Goal: Book appointment/travel/reservation

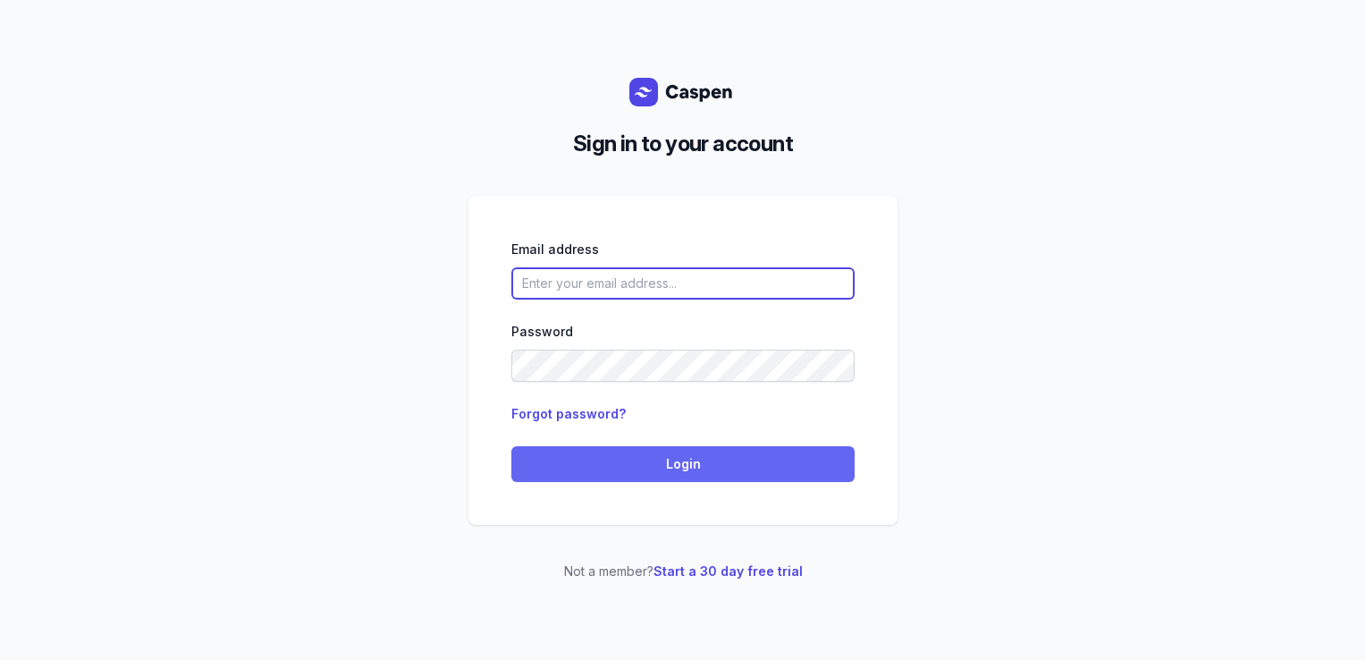
type input "[PERSON_NAME][EMAIL_ADDRESS][DOMAIN_NAME][PERSON_NAME]"
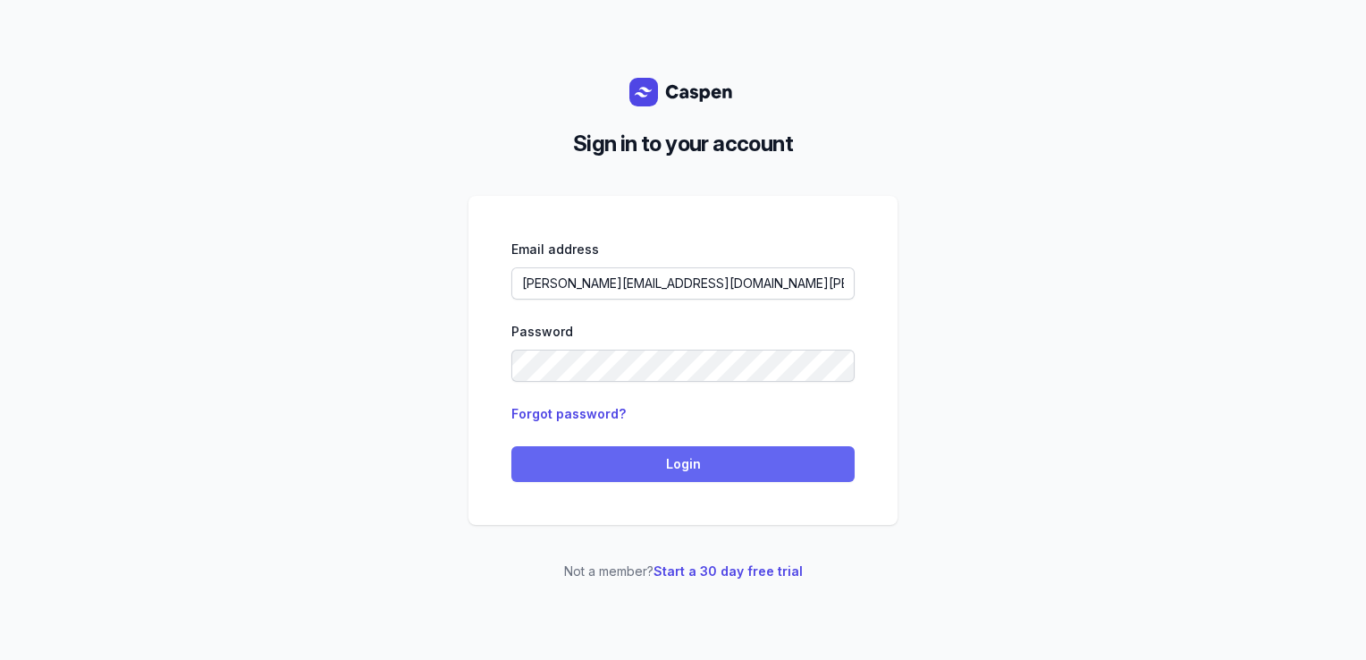
click at [668, 474] on span "Login" at bounding box center [683, 463] width 322 height 21
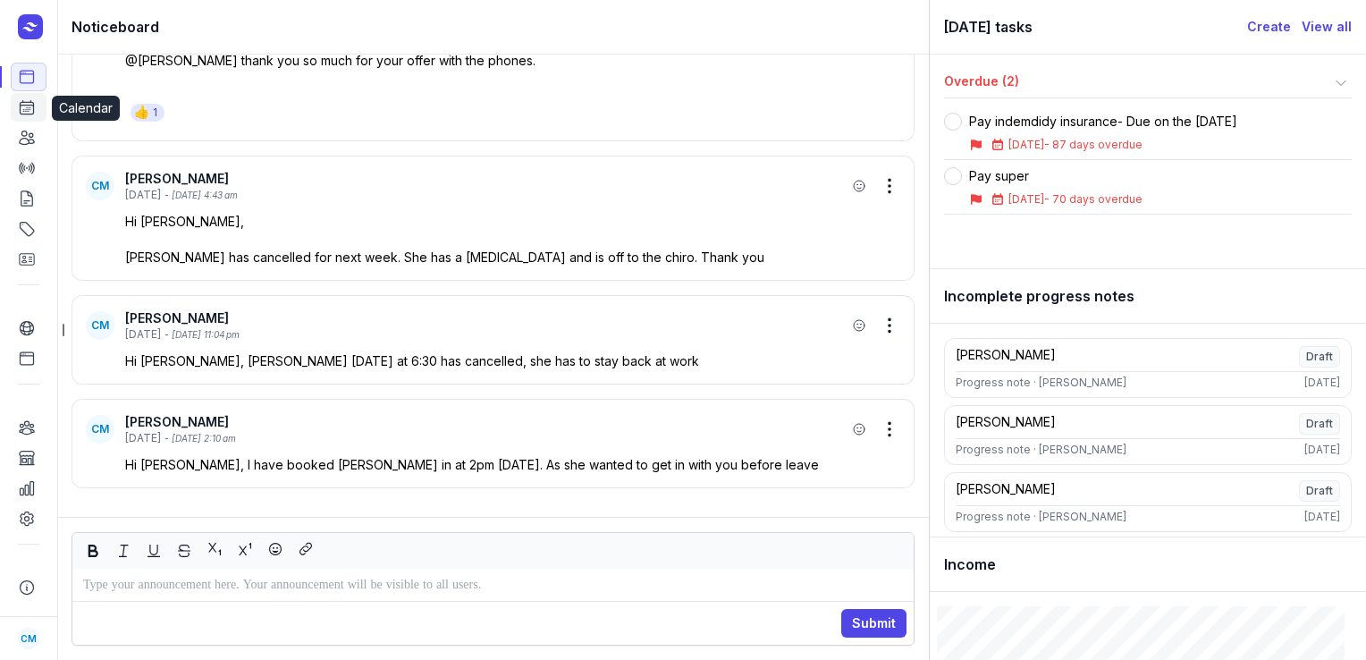
click at [27, 109] on icon at bounding box center [27, 107] width 13 height 13
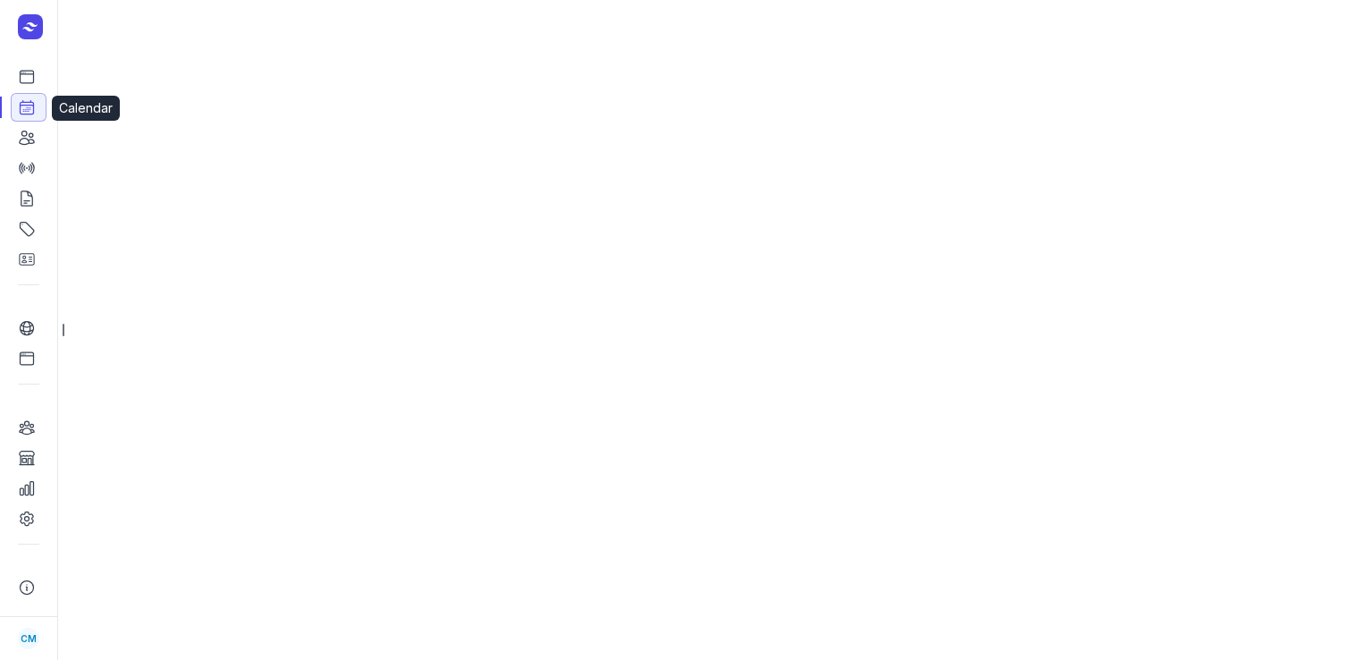
select select "week"
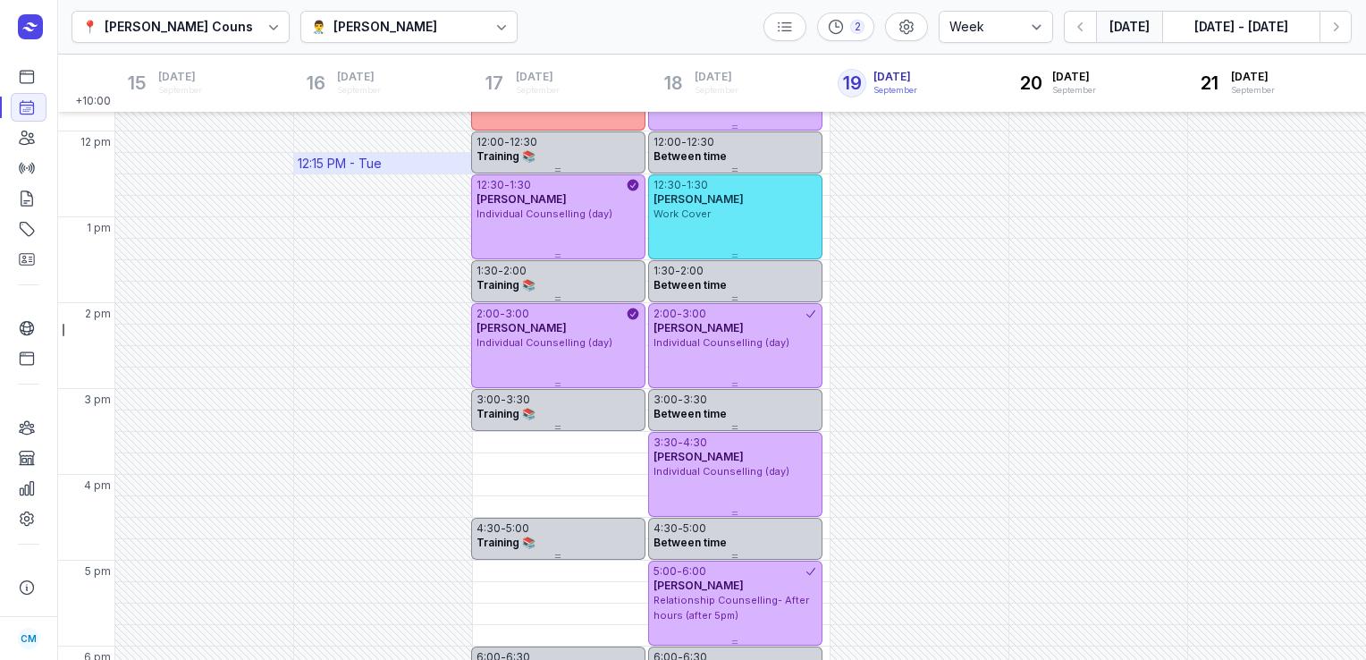
scroll to position [481, 0]
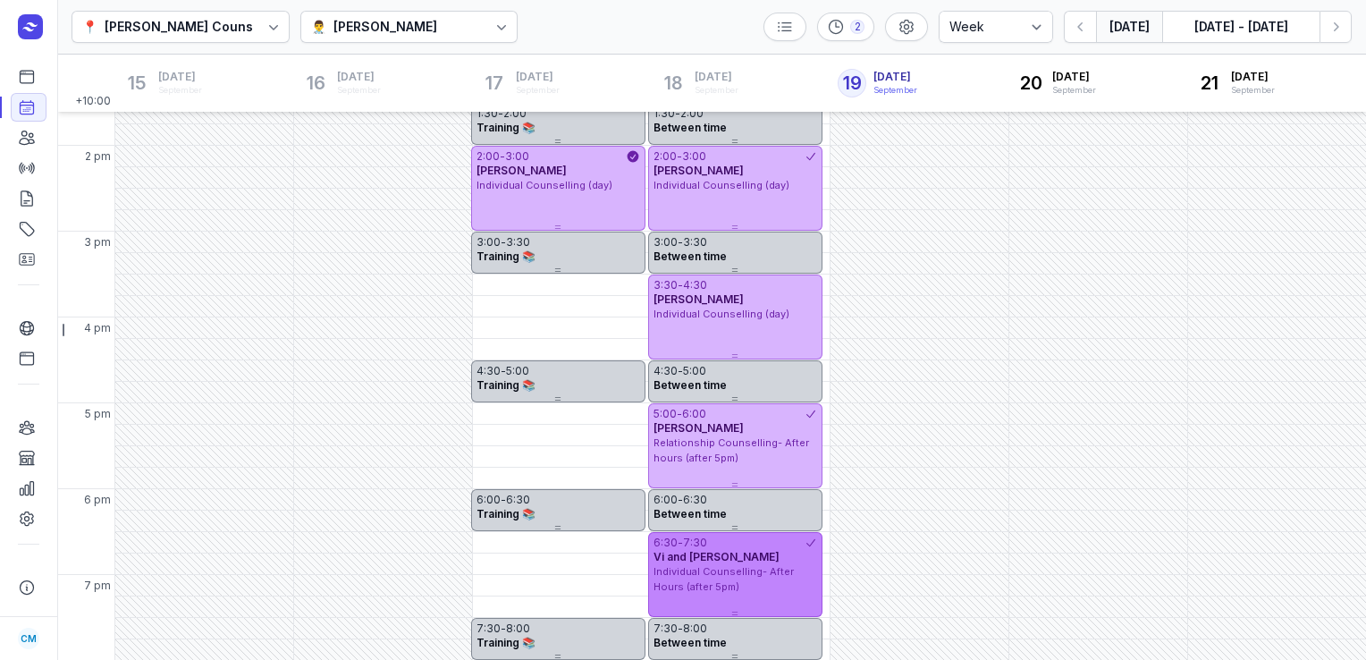
click at [706, 572] on span "Individual Counselling- After Hours (after 5pm)" at bounding box center [724, 579] width 140 height 28
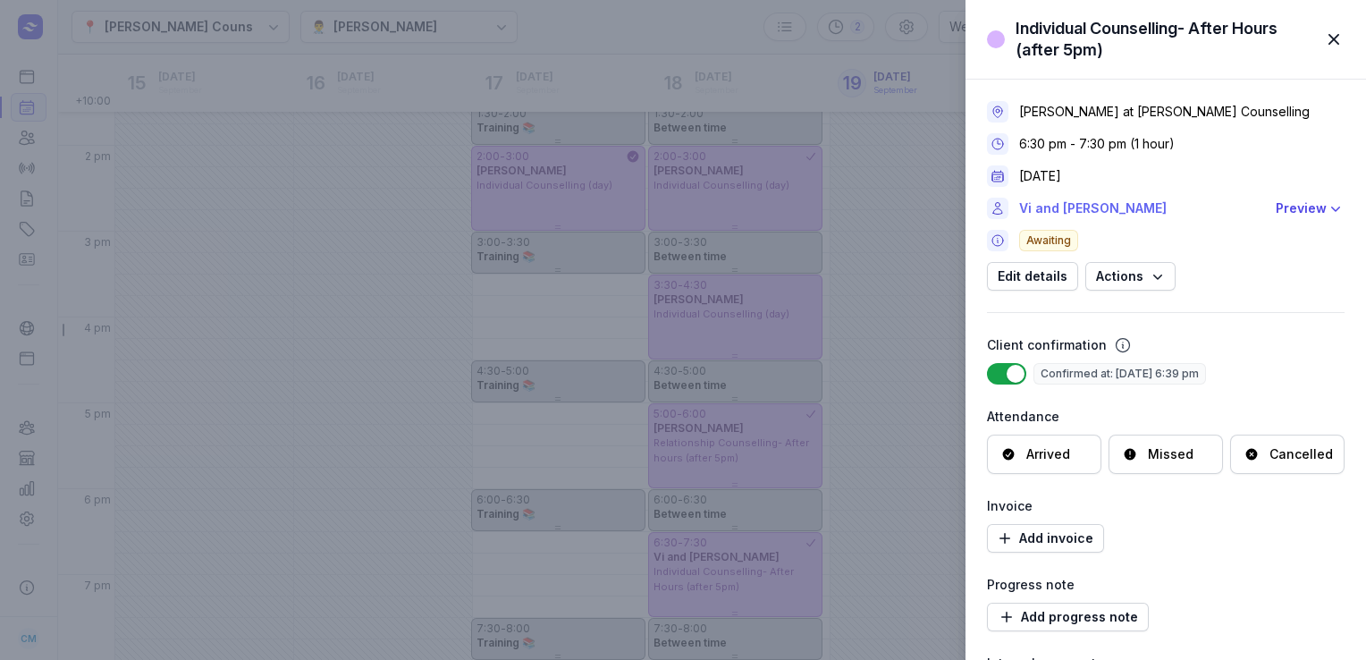
click at [1098, 204] on link "Vi and [PERSON_NAME]" at bounding box center [1142, 208] width 246 height 21
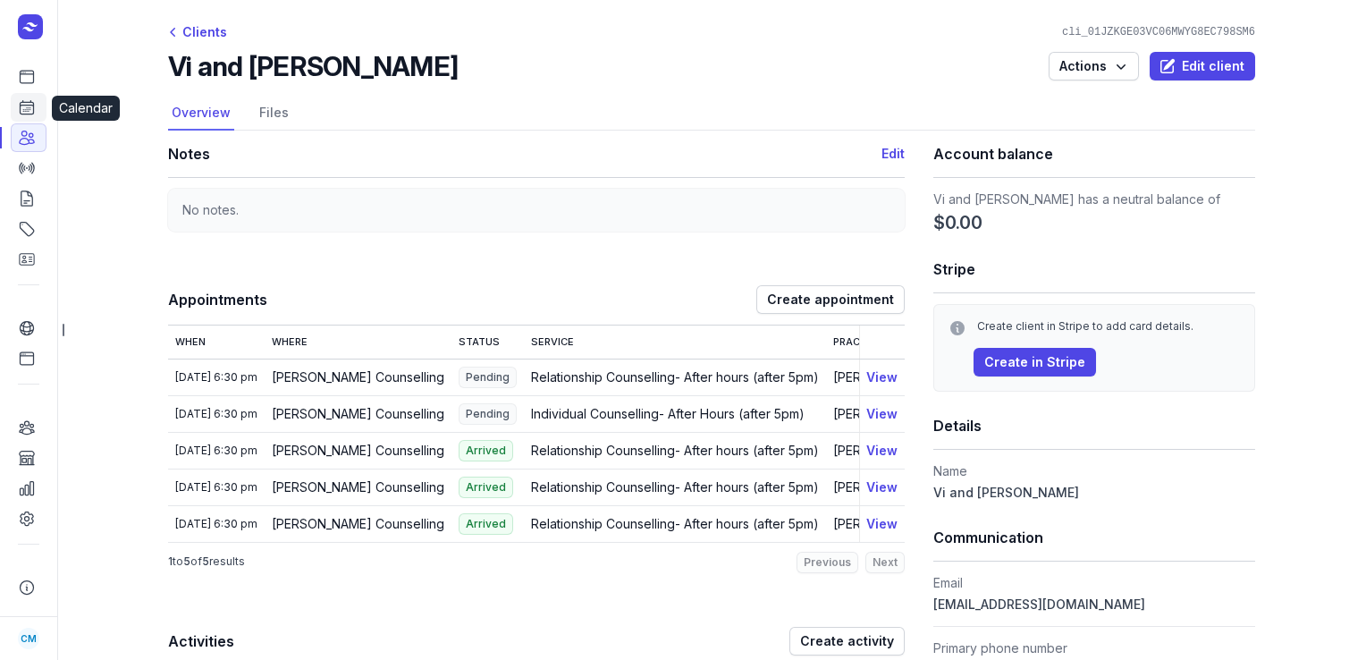
click at [32, 112] on icon at bounding box center [27, 107] width 18 height 18
select select "week"
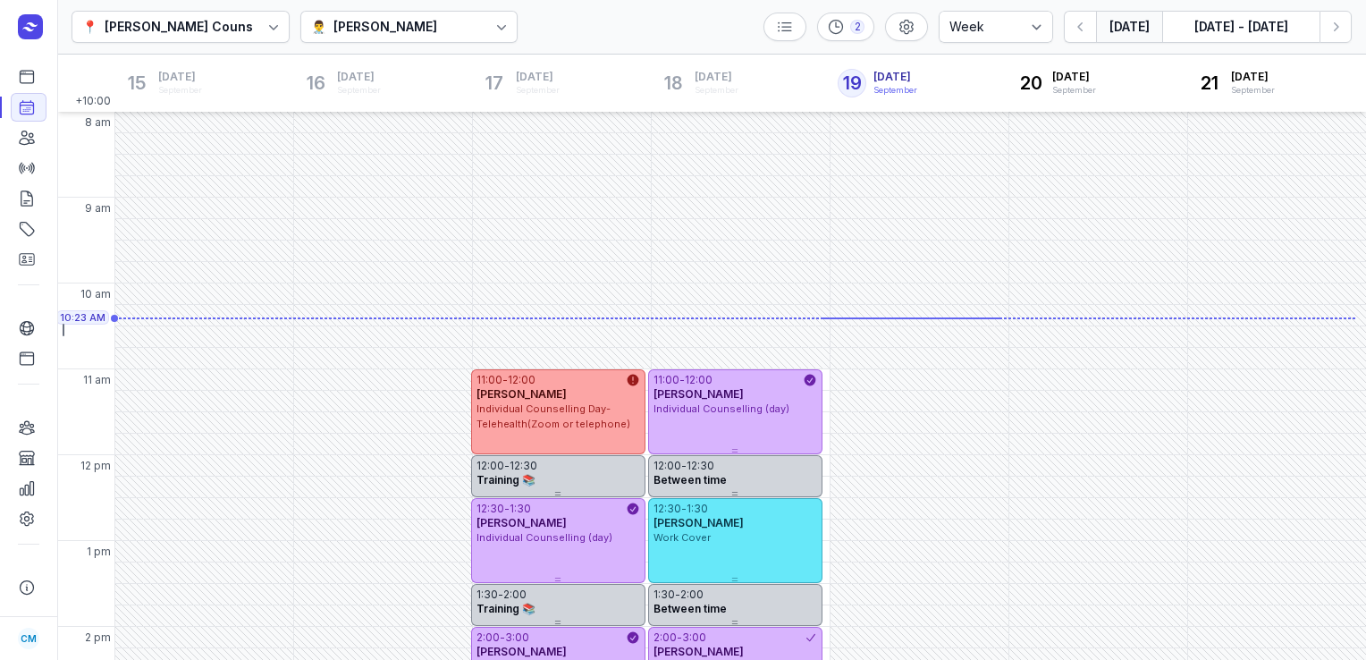
click at [493, 27] on icon at bounding box center [502, 27] width 18 height 18
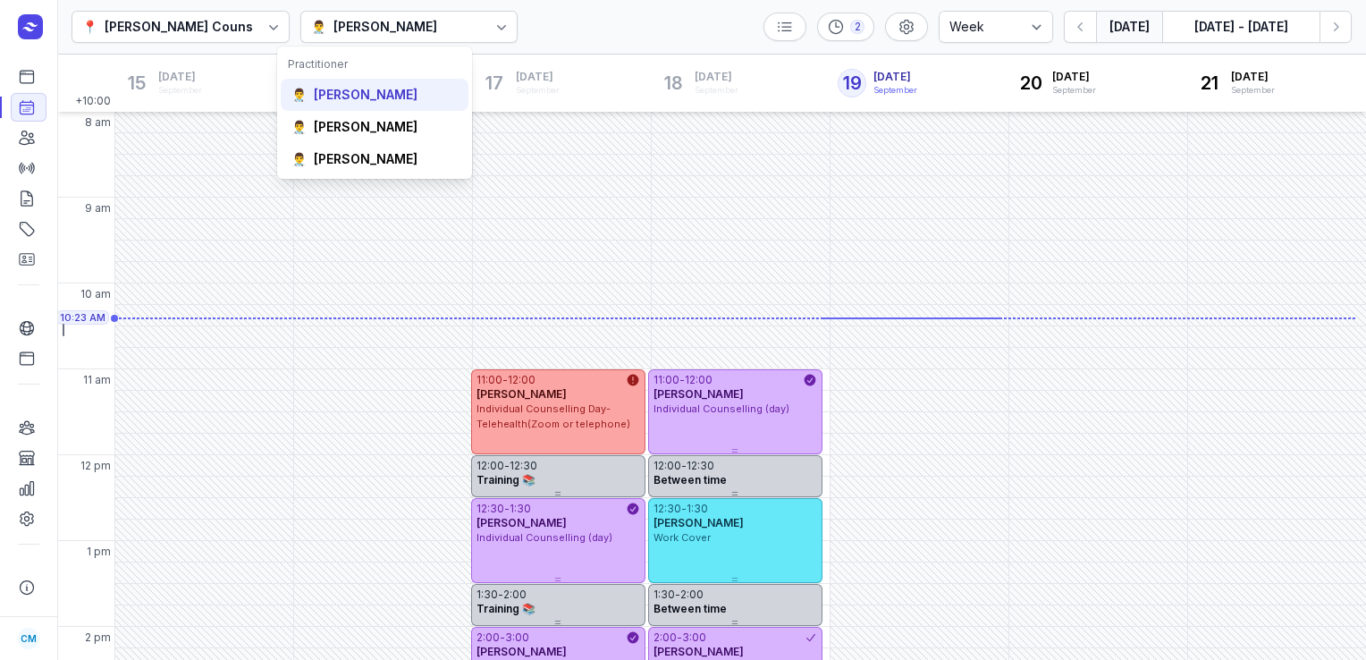
click at [413, 109] on div "👨‍⚕️ [PERSON_NAME]" at bounding box center [375, 95] width 188 height 32
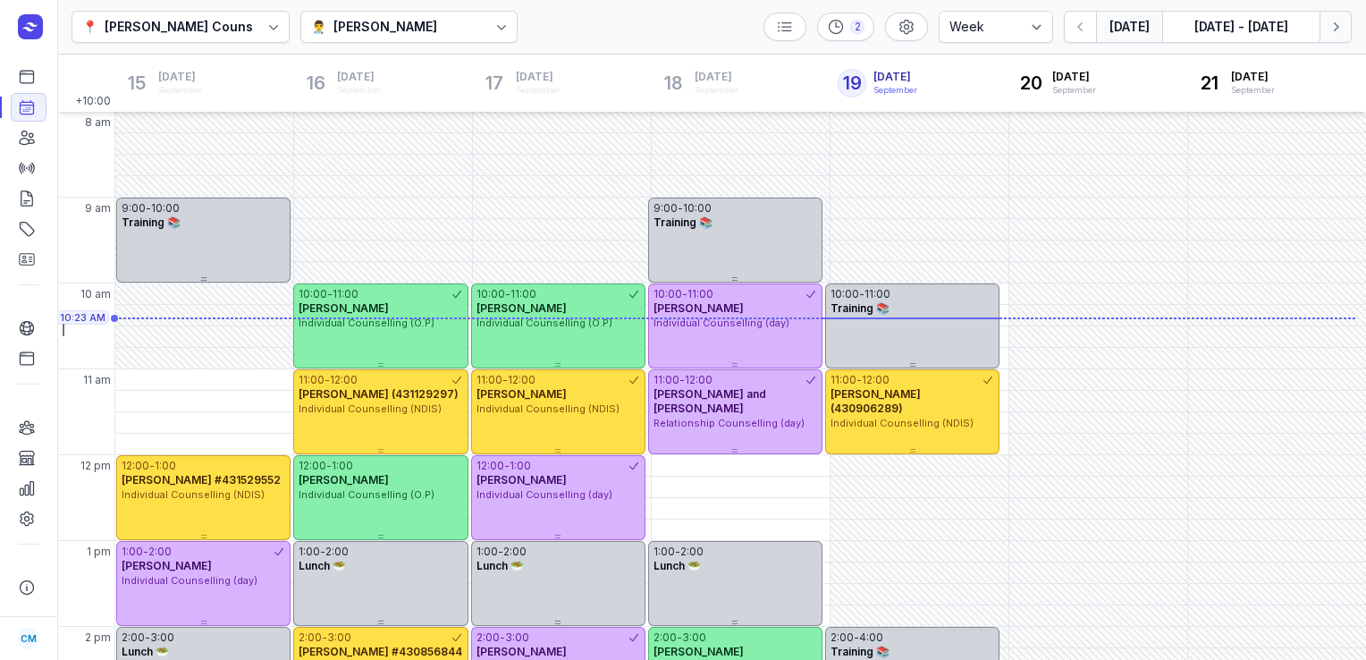
click at [1344, 27] on icon "button" at bounding box center [1336, 27] width 18 height 18
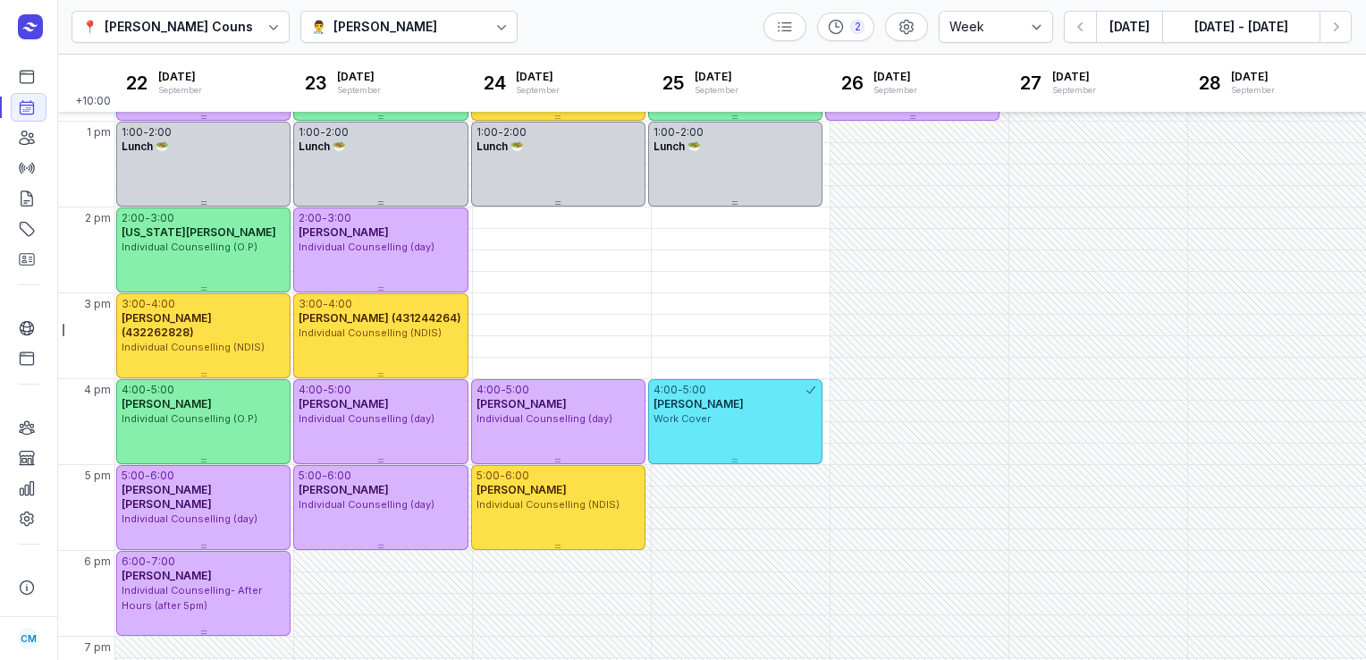
scroll to position [415, 0]
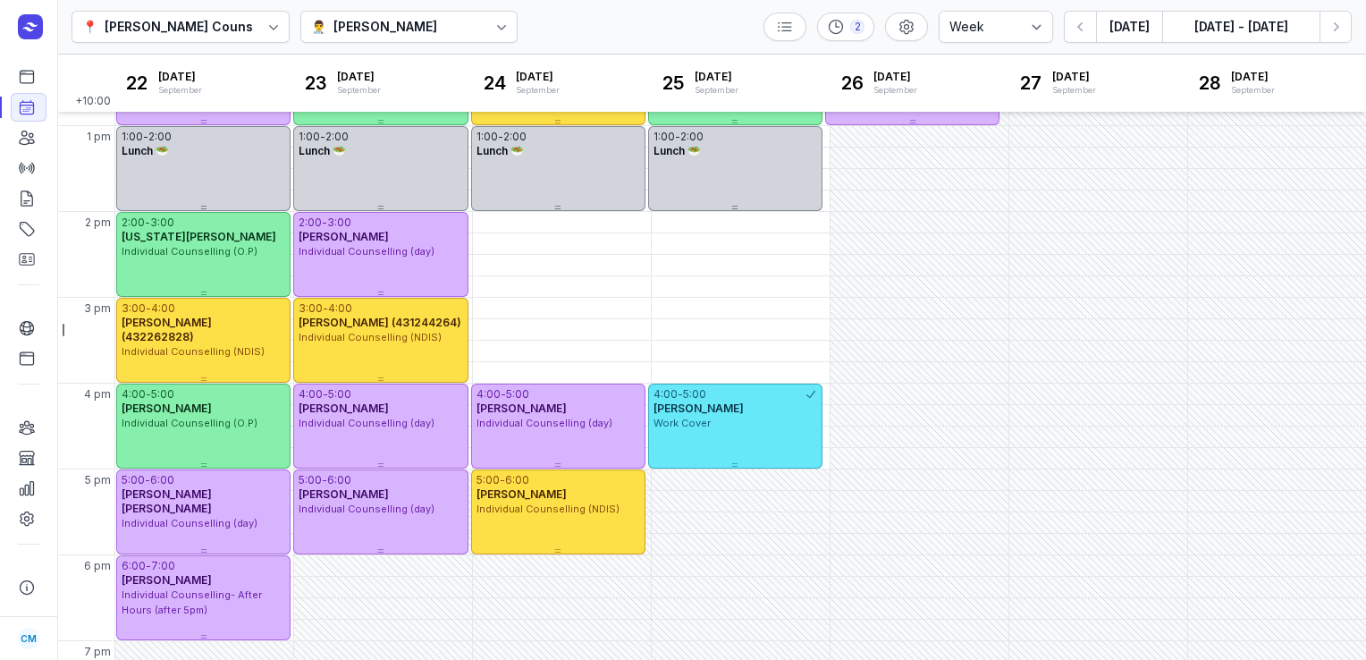
click at [418, 27] on div "[PERSON_NAME]" at bounding box center [386, 26] width 104 height 21
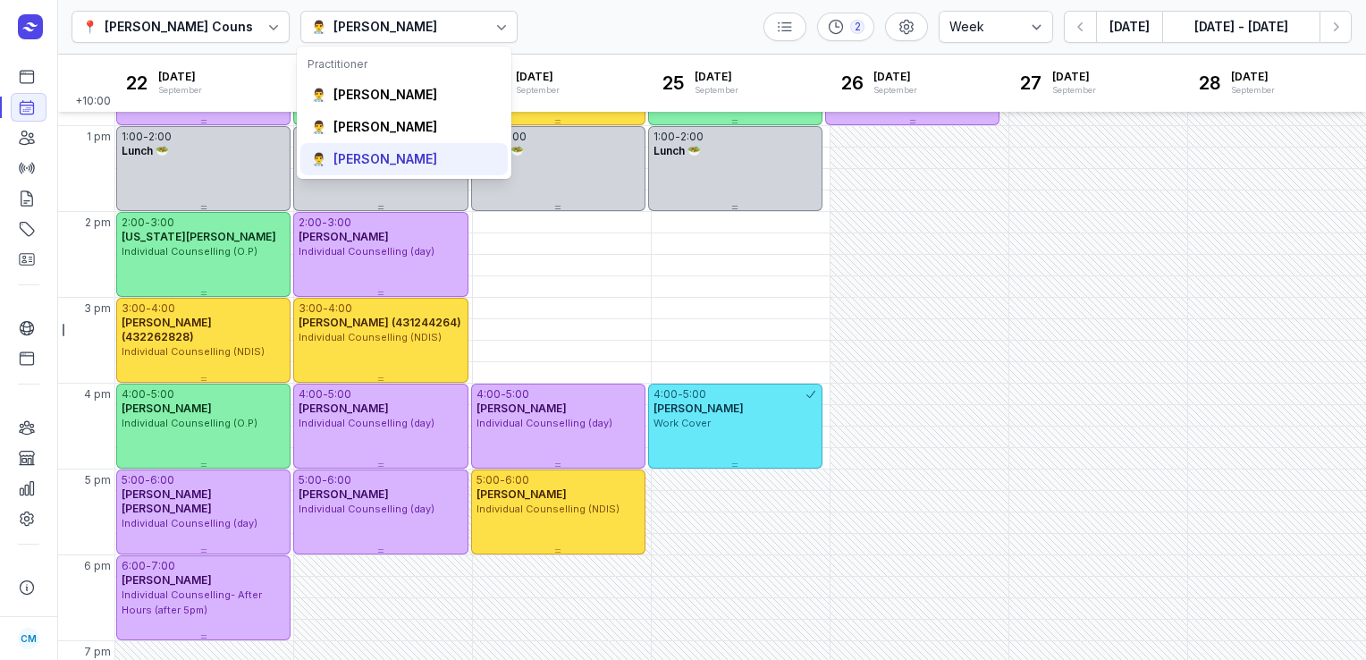
click at [383, 150] on div "[PERSON_NAME]" at bounding box center [386, 159] width 104 height 18
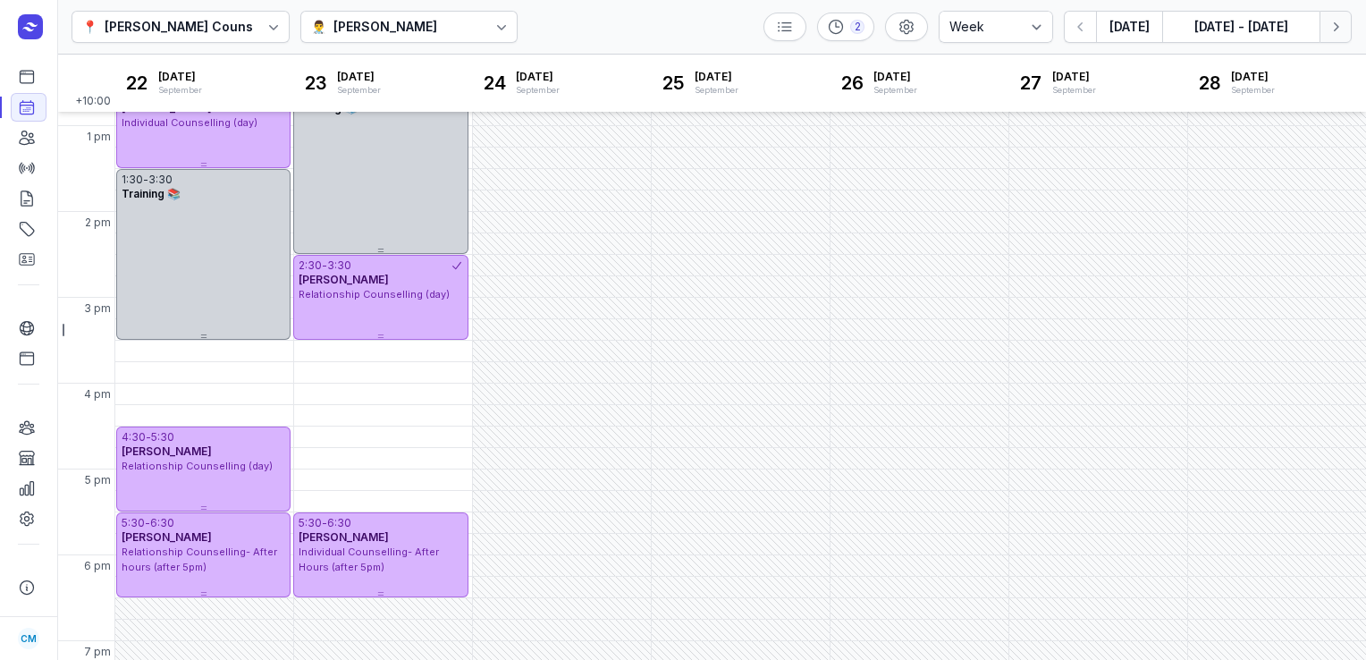
click at [1331, 23] on icon "button" at bounding box center [1336, 27] width 18 height 18
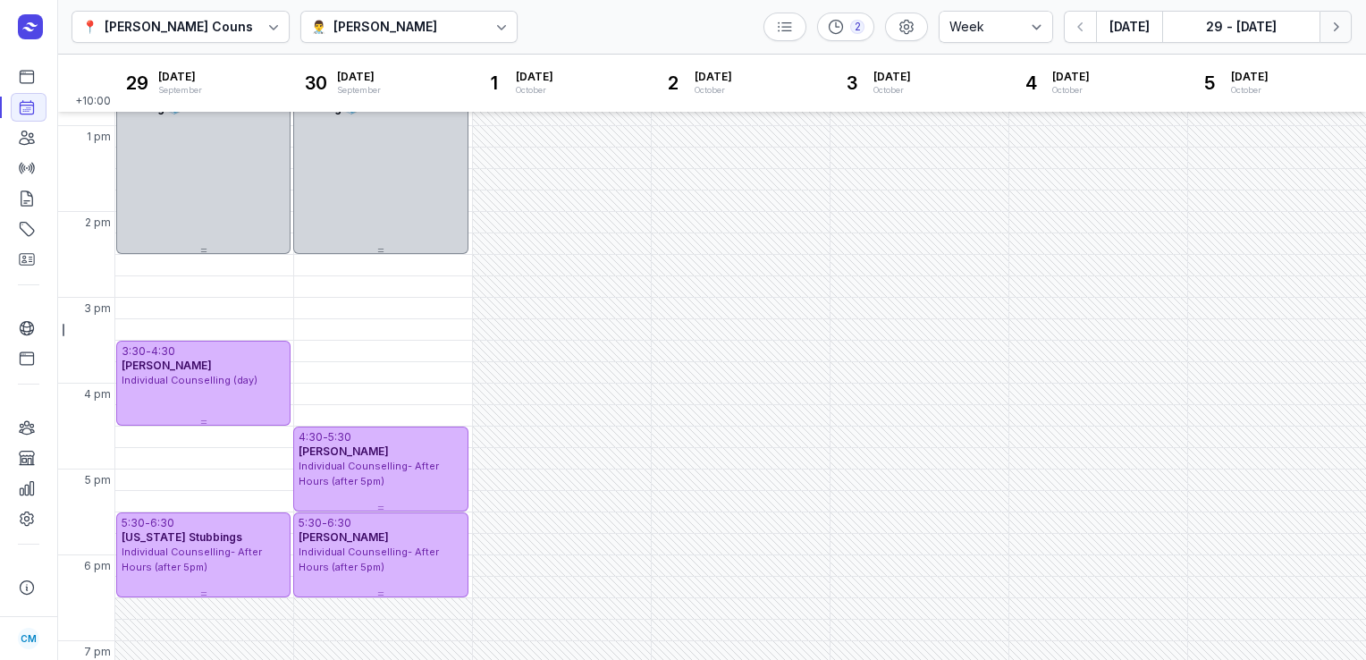
click at [1331, 23] on icon "button" at bounding box center [1336, 27] width 18 height 18
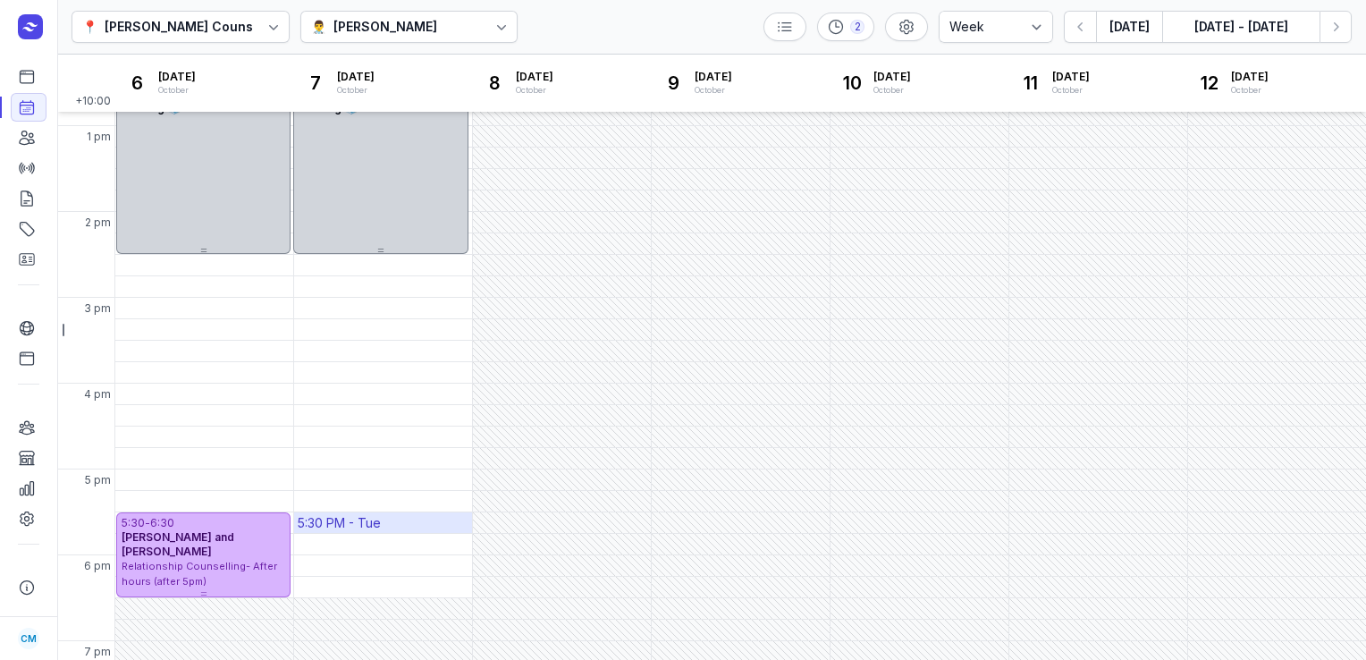
click at [364, 524] on div "5:30 PM - Tue" at bounding box center [339, 523] width 83 height 18
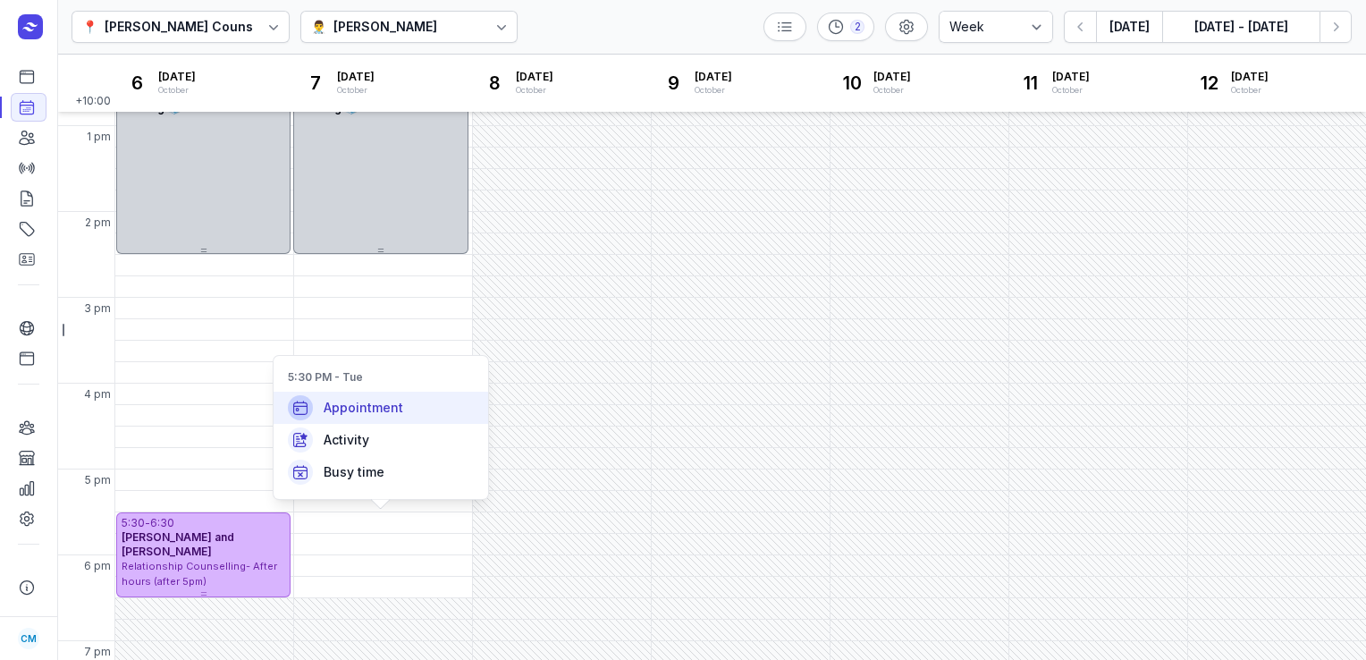
click at [378, 396] on div "Appointment" at bounding box center [381, 408] width 215 height 32
select select
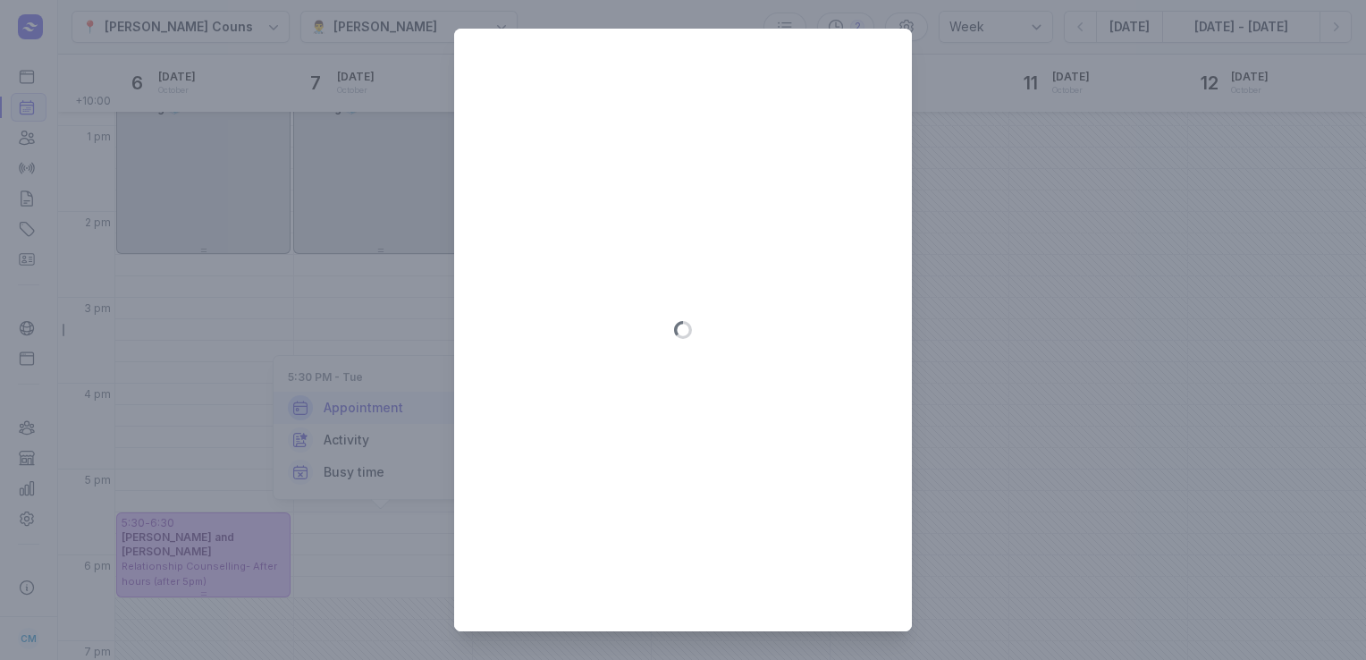
type input "[DATE]"
select select "17:30"
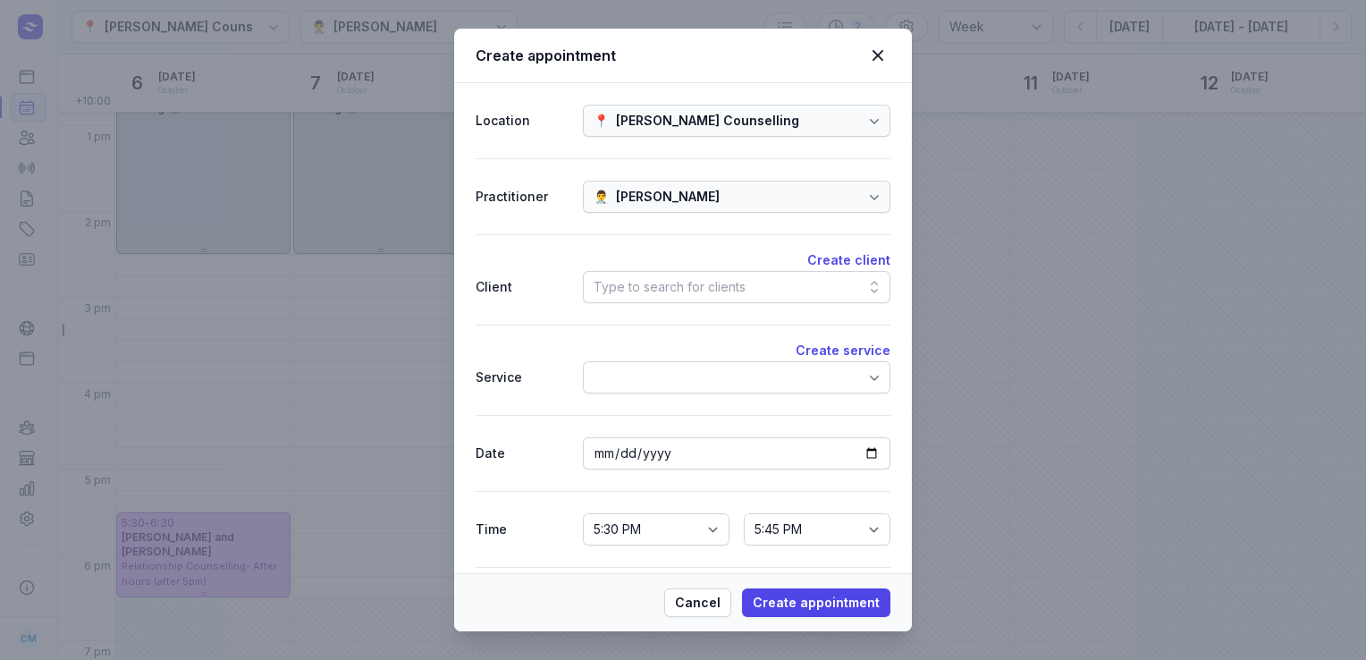
click at [642, 285] on div "Type to search for clients" at bounding box center [670, 286] width 152 height 21
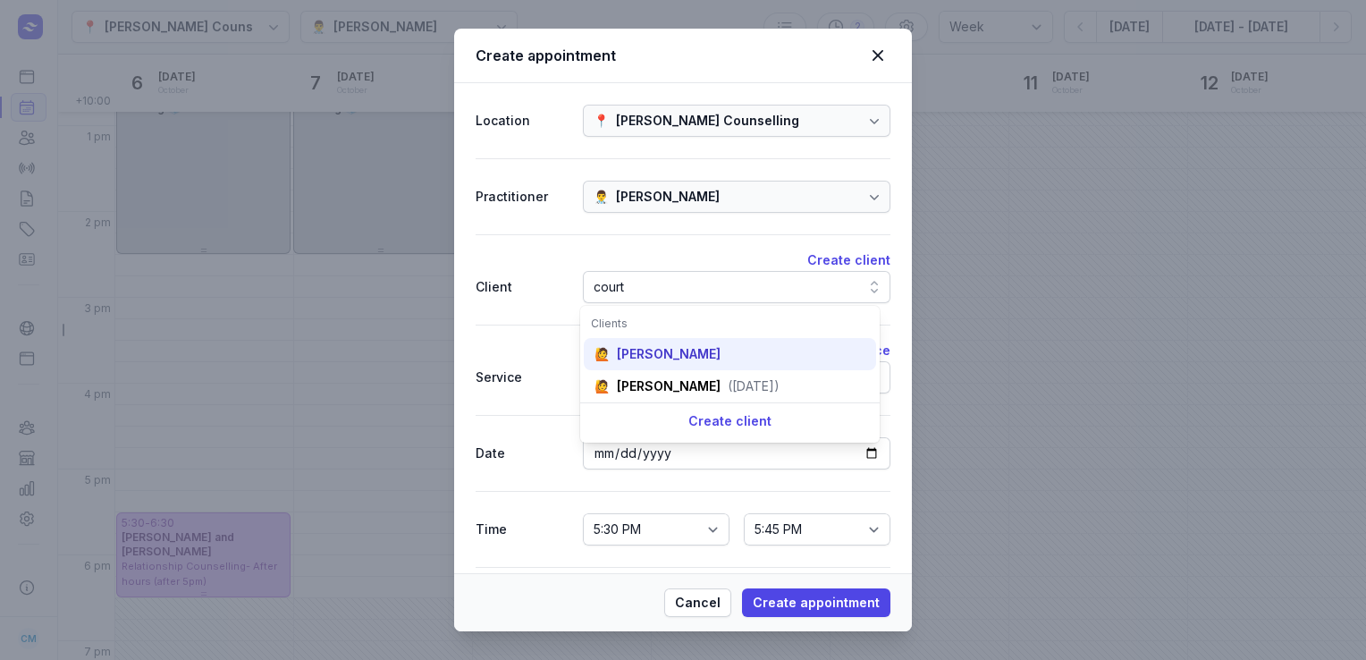
type input "court"
click at [647, 352] on div "[PERSON_NAME]" at bounding box center [669, 354] width 104 height 18
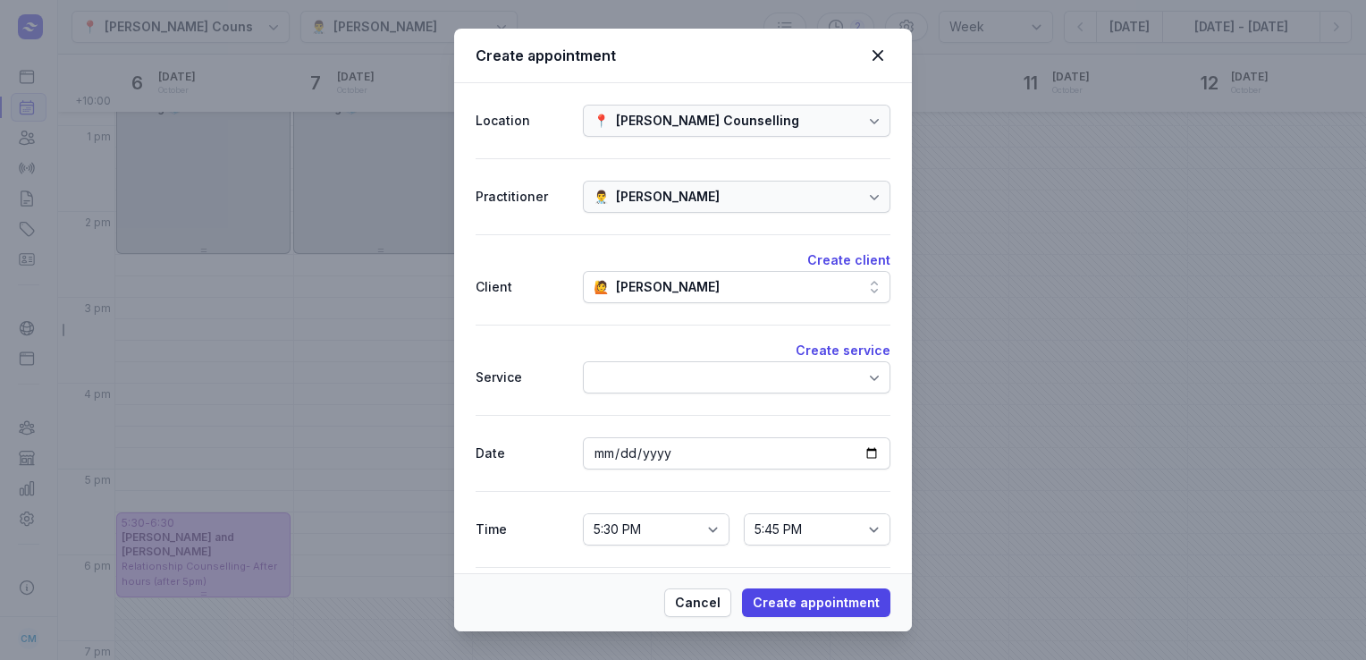
click at [645, 368] on div at bounding box center [737, 377] width 308 height 32
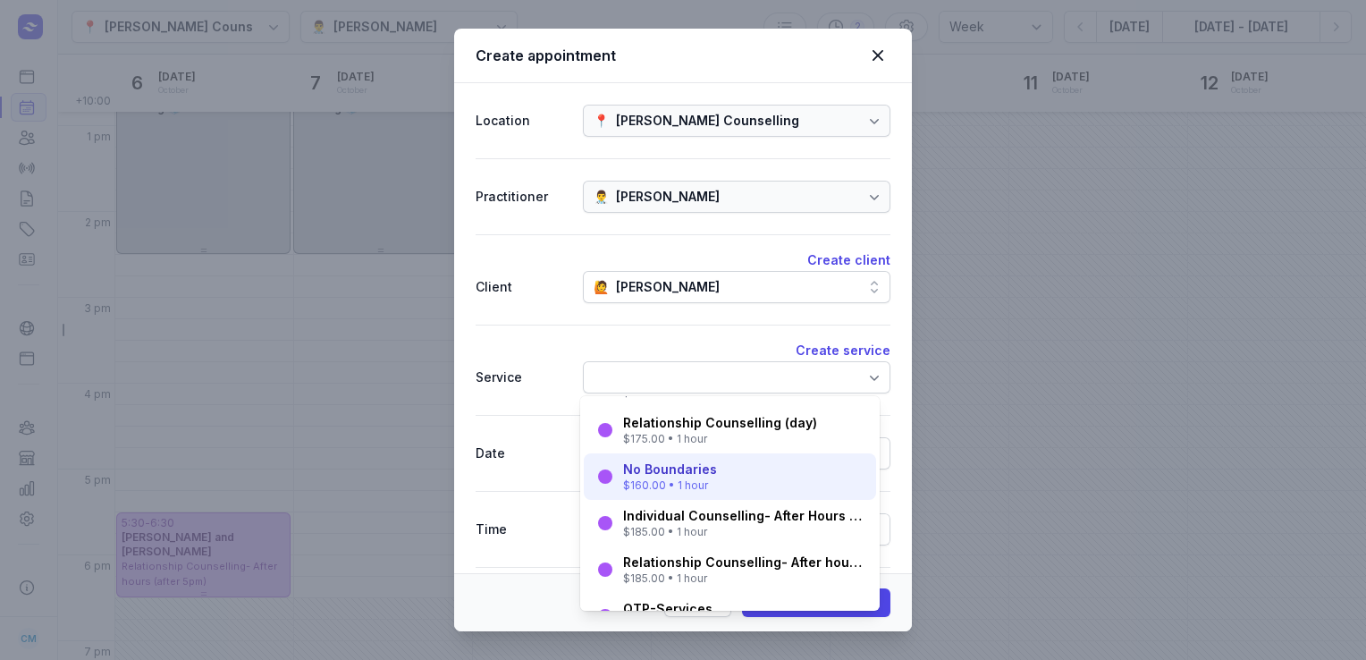
scroll to position [68, 0]
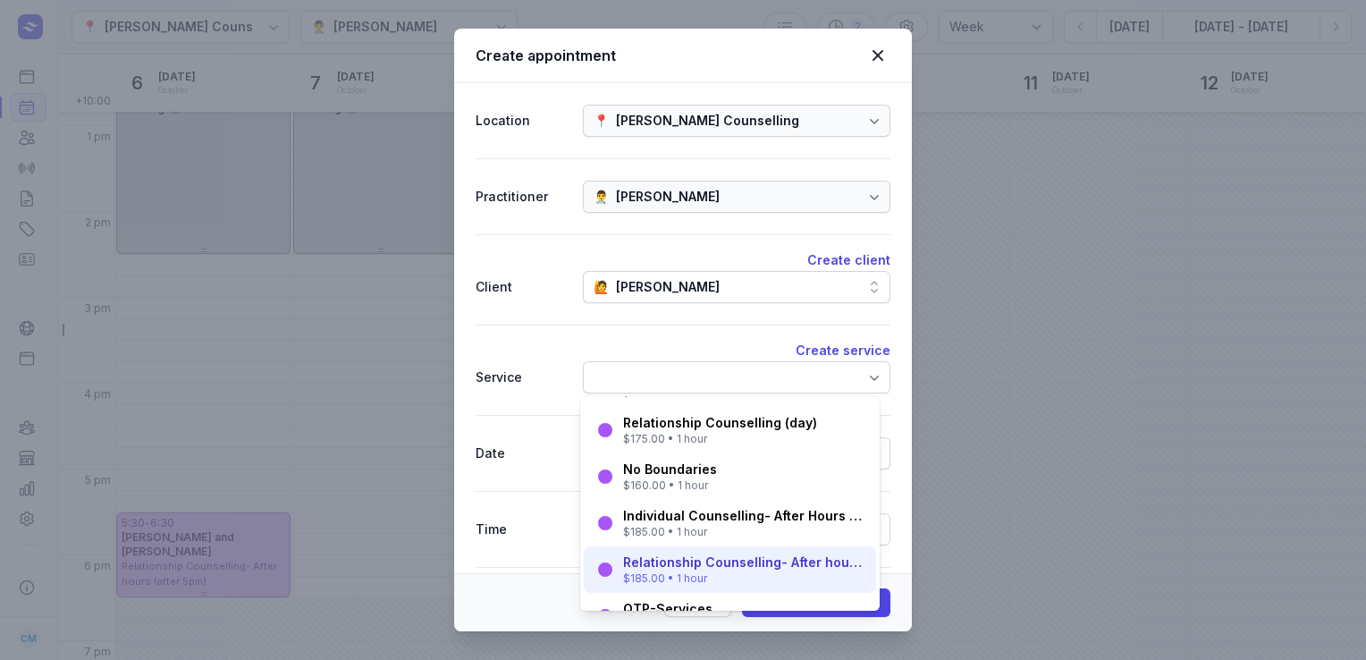
click at [658, 554] on div "Relationship Counselling- After hours (after 5pm)" at bounding box center [744, 563] width 242 height 18
select select "18:30"
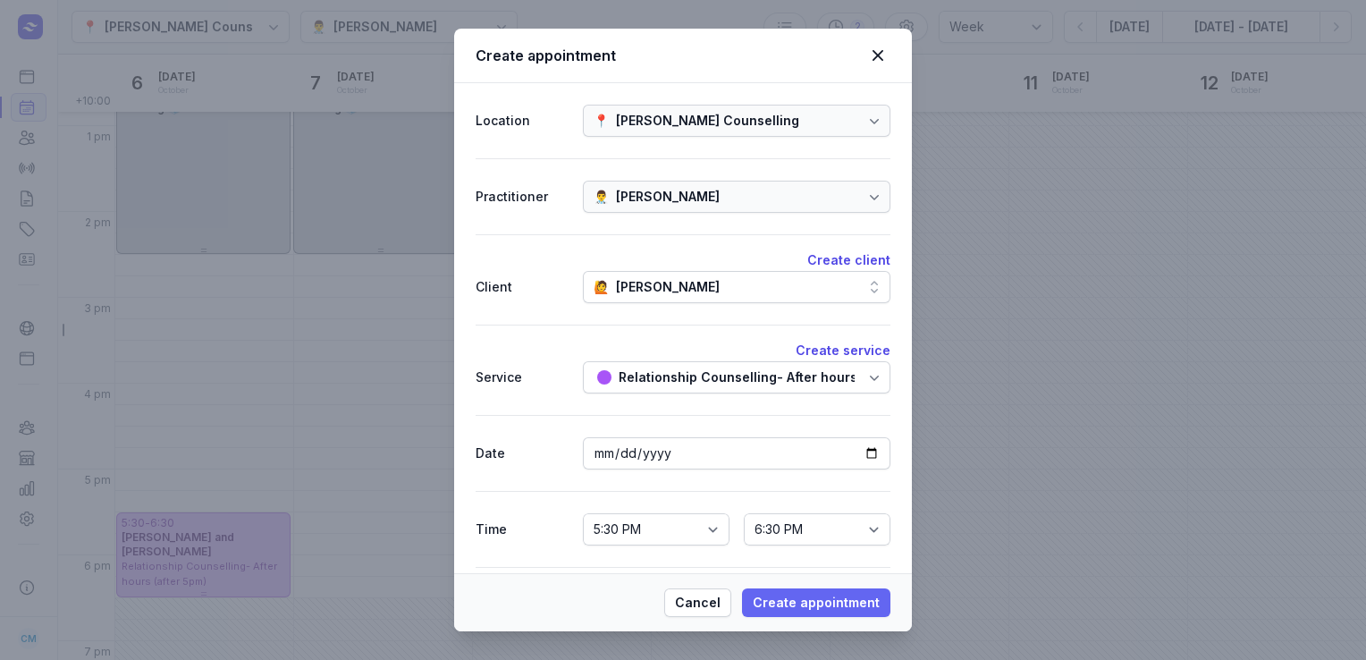
click at [783, 606] on span "Create appointment" at bounding box center [816, 602] width 127 height 21
select select
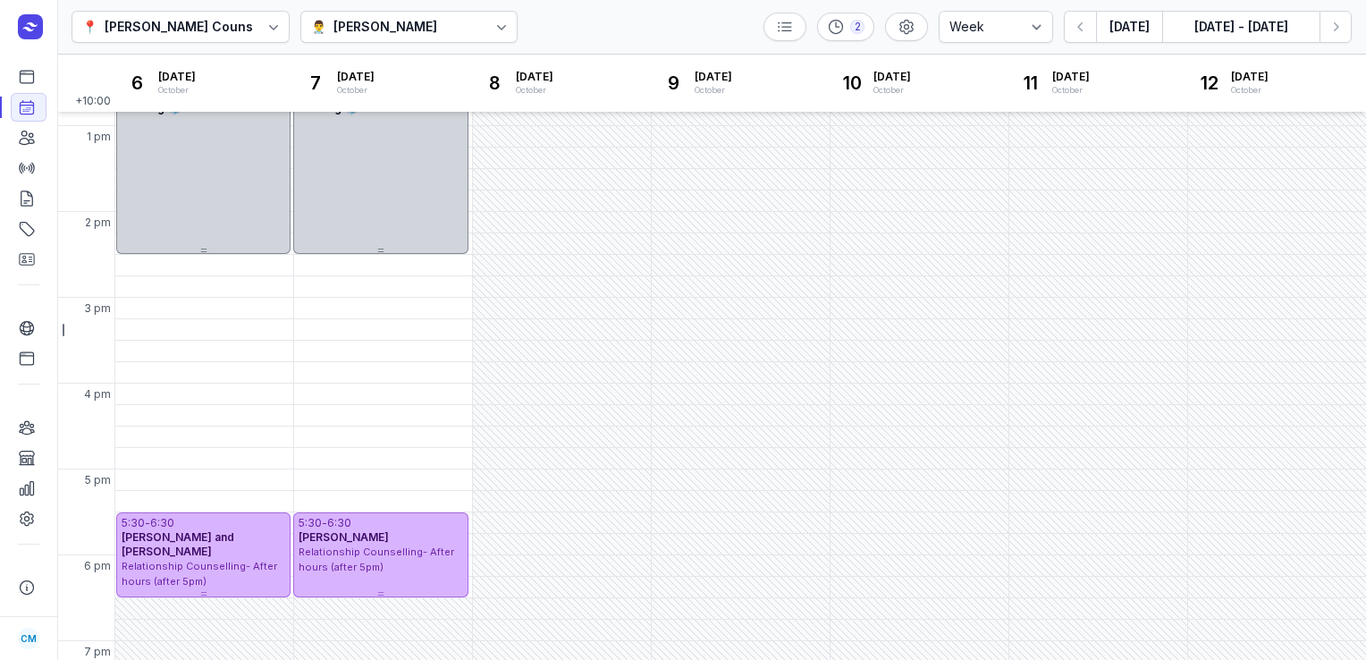
click at [408, 31] on div "[PERSON_NAME]" at bounding box center [386, 26] width 104 height 21
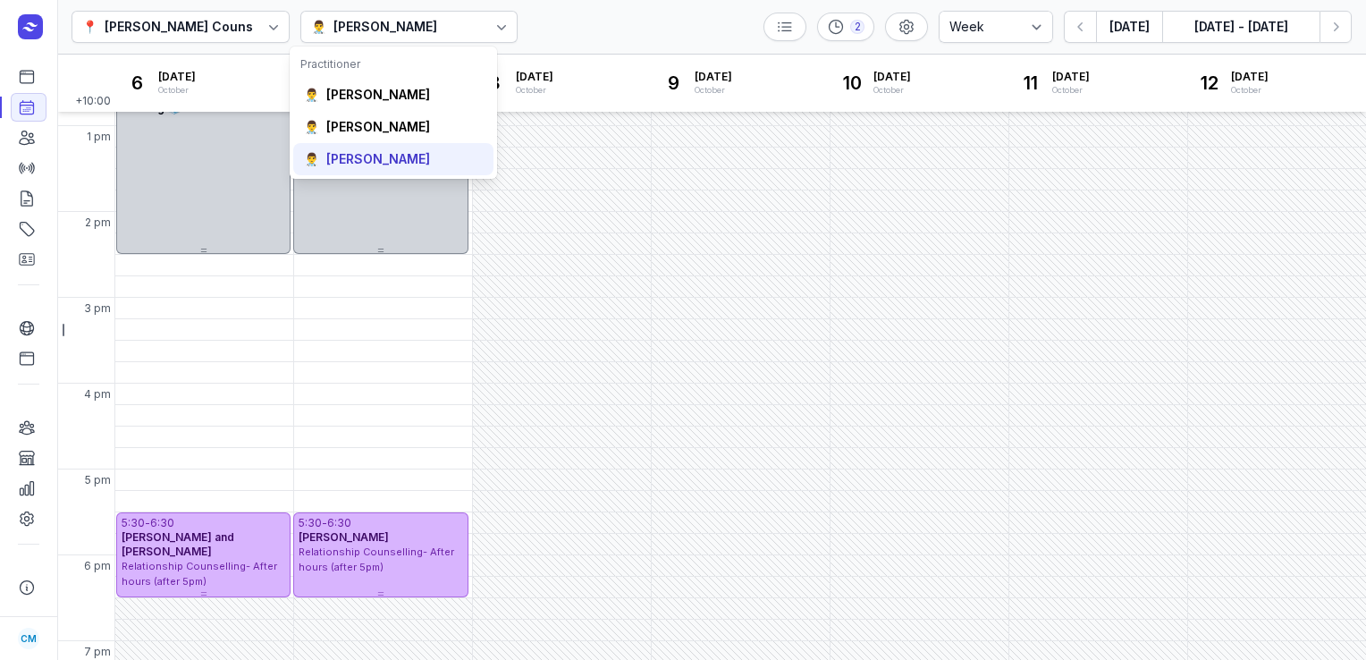
click at [370, 156] on div "[PERSON_NAME]" at bounding box center [378, 159] width 104 height 18
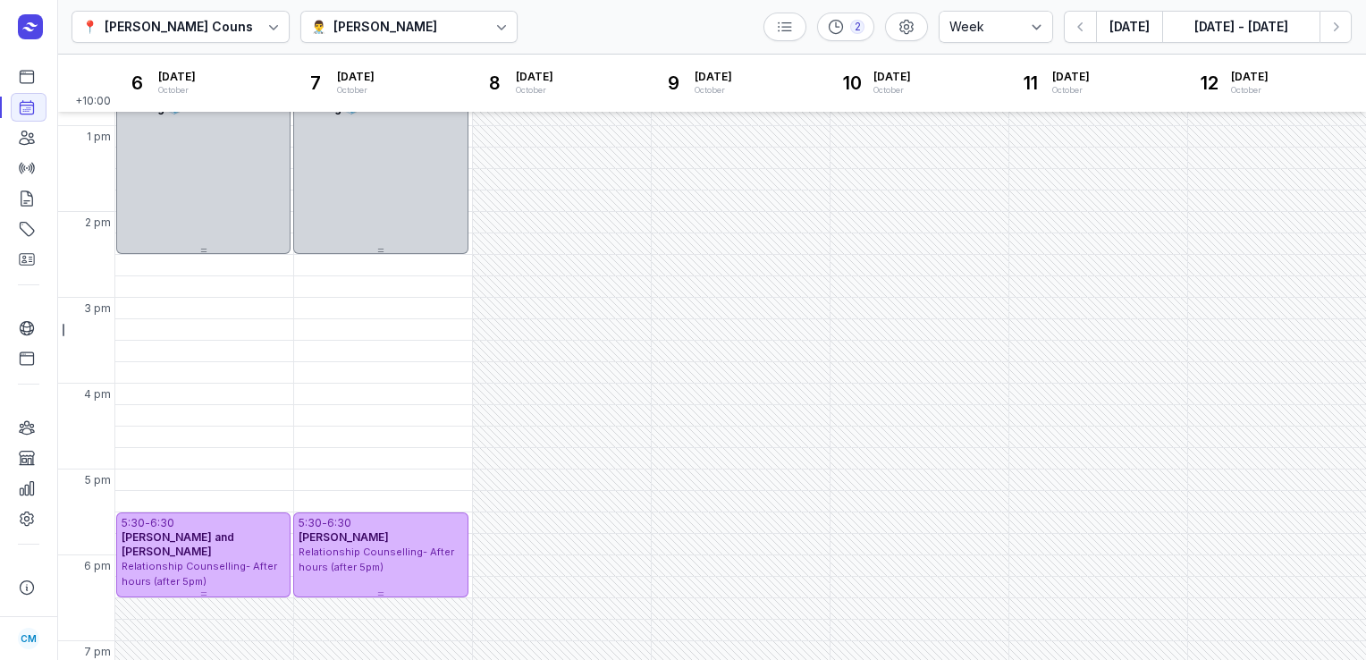
click at [377, 34] on div "[PERSON_NAME]" at bounding box center [386, 26] width 104 height 21
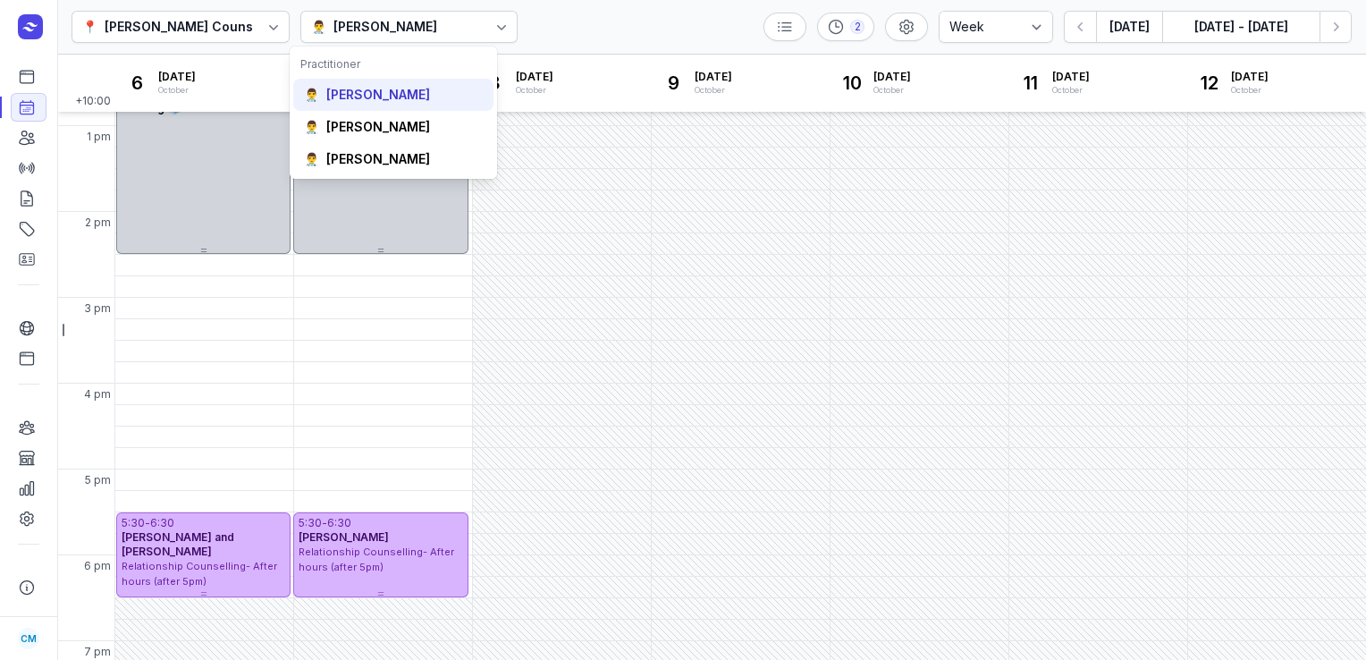
click at [368, 106] on div "👨‍⚕️ [PERSON_NAME]" at bounding box center [393, 95] width 200 height 32
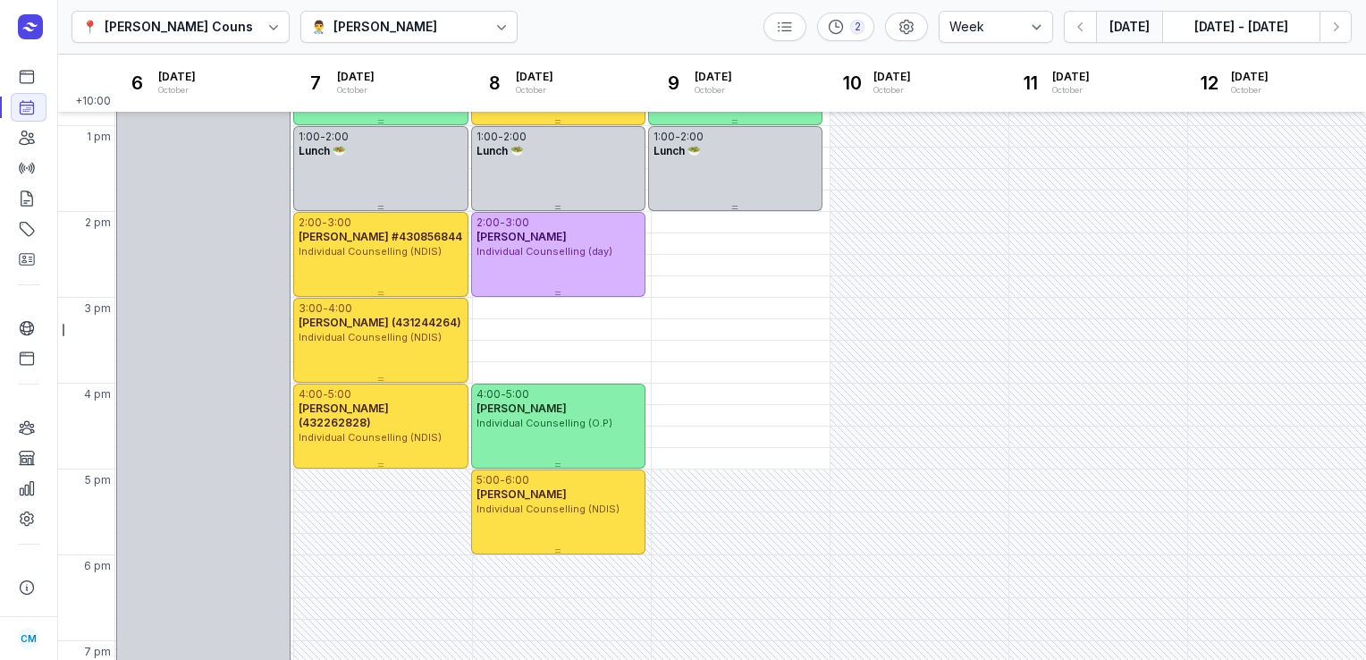
click at [1113, 32] on button "[DATE]" at bounding box center [1129, 27] width 66 height 32
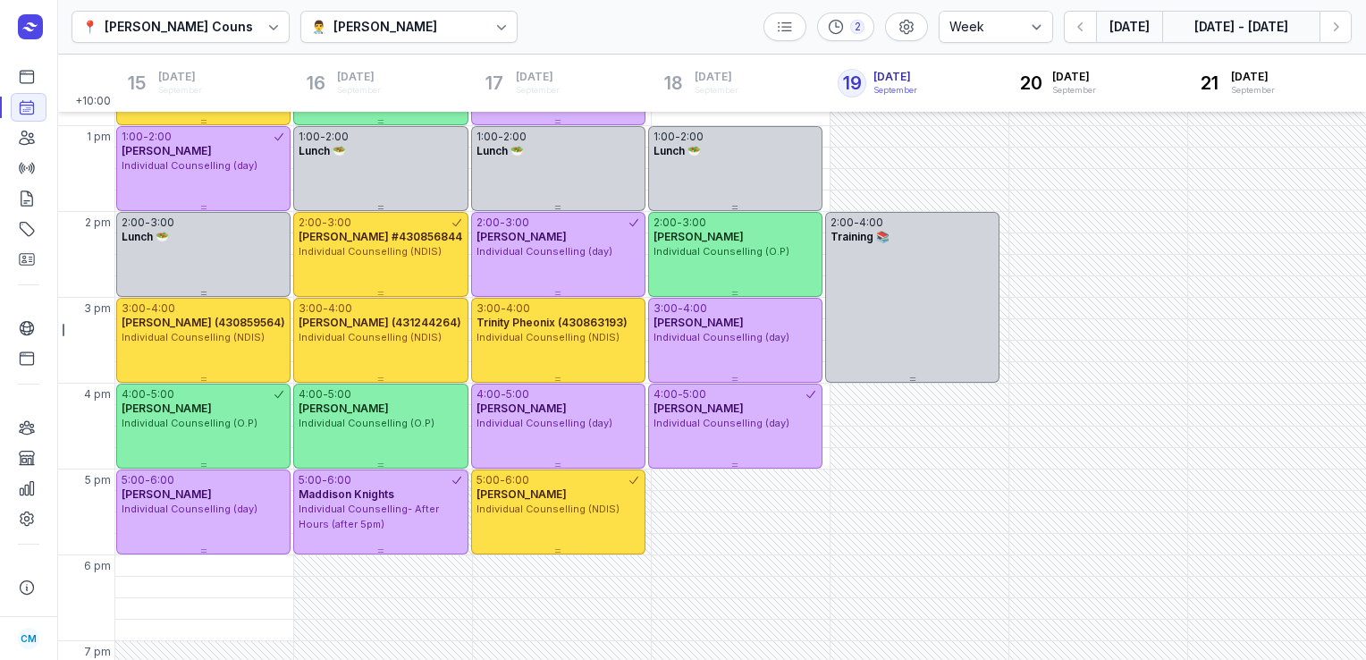
click at [1262, 31] on button "[DATE] - [DATE]" at bounding box center [1240, 27] width 157 height 32
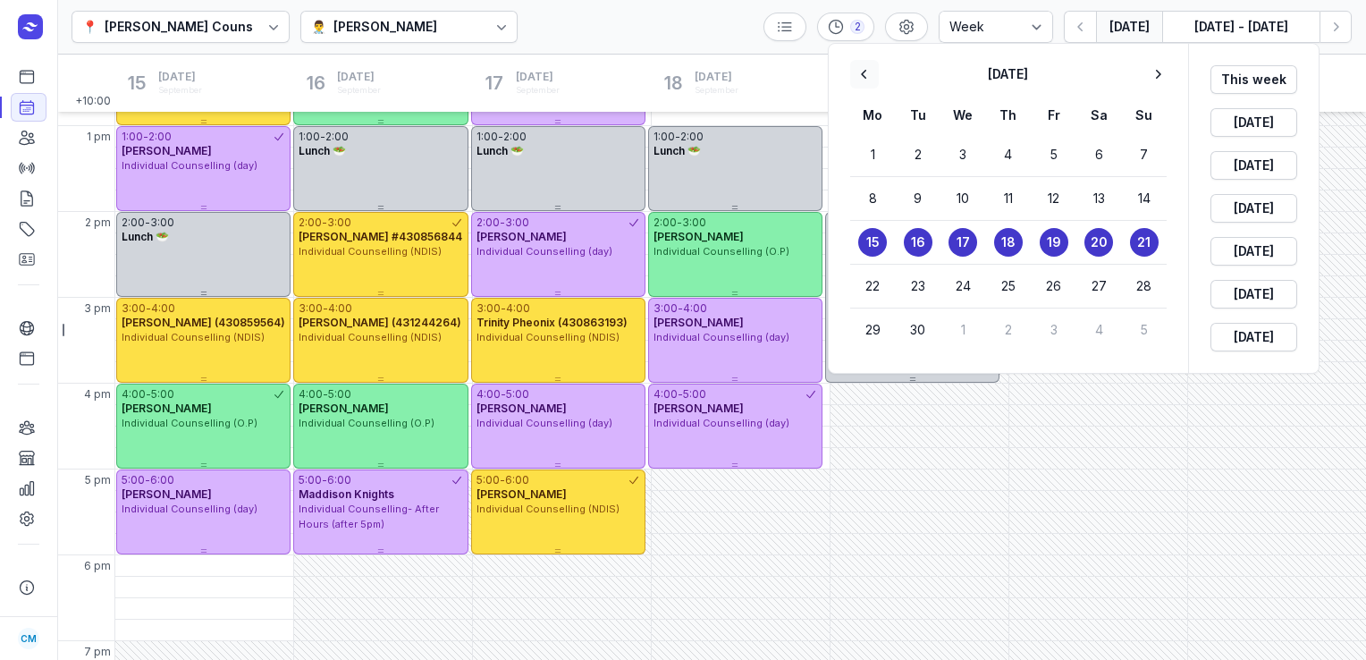
click at [870, 77] on icon "button" at bounding box center [865, 74] width 18 height 18
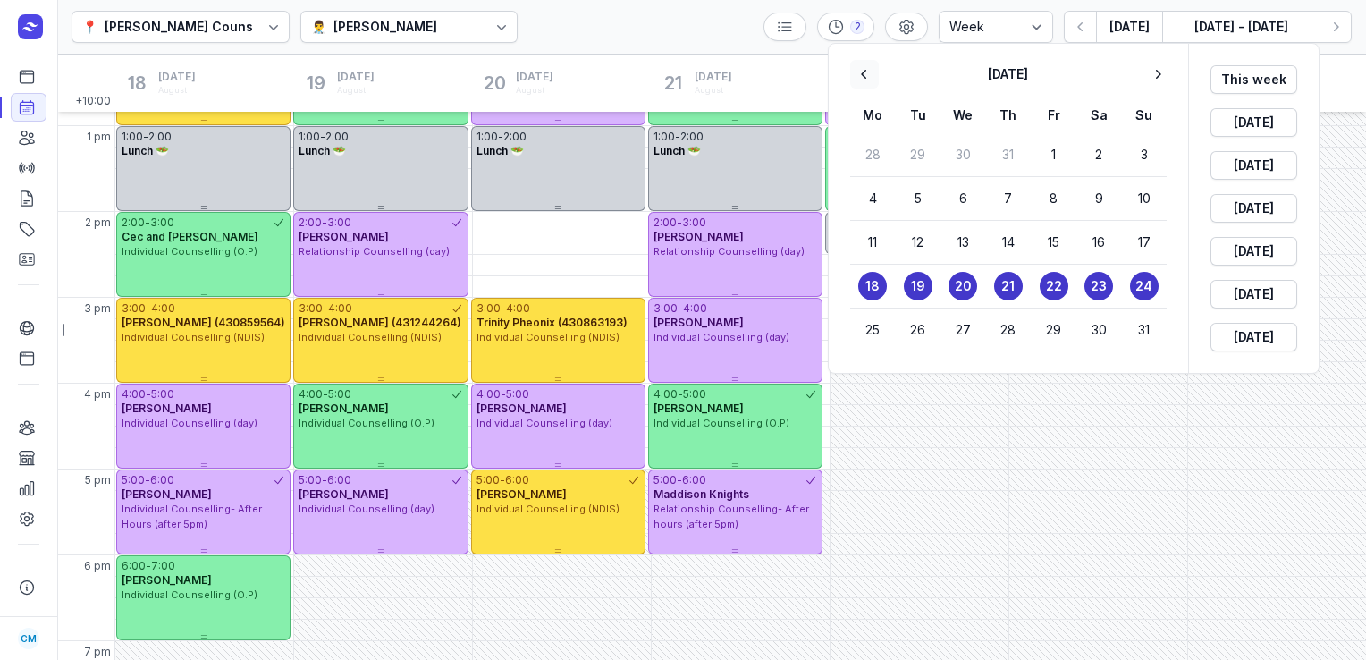
click at [870, 77] on icon "button" at bounding box center [865, 74] width 18 height 18
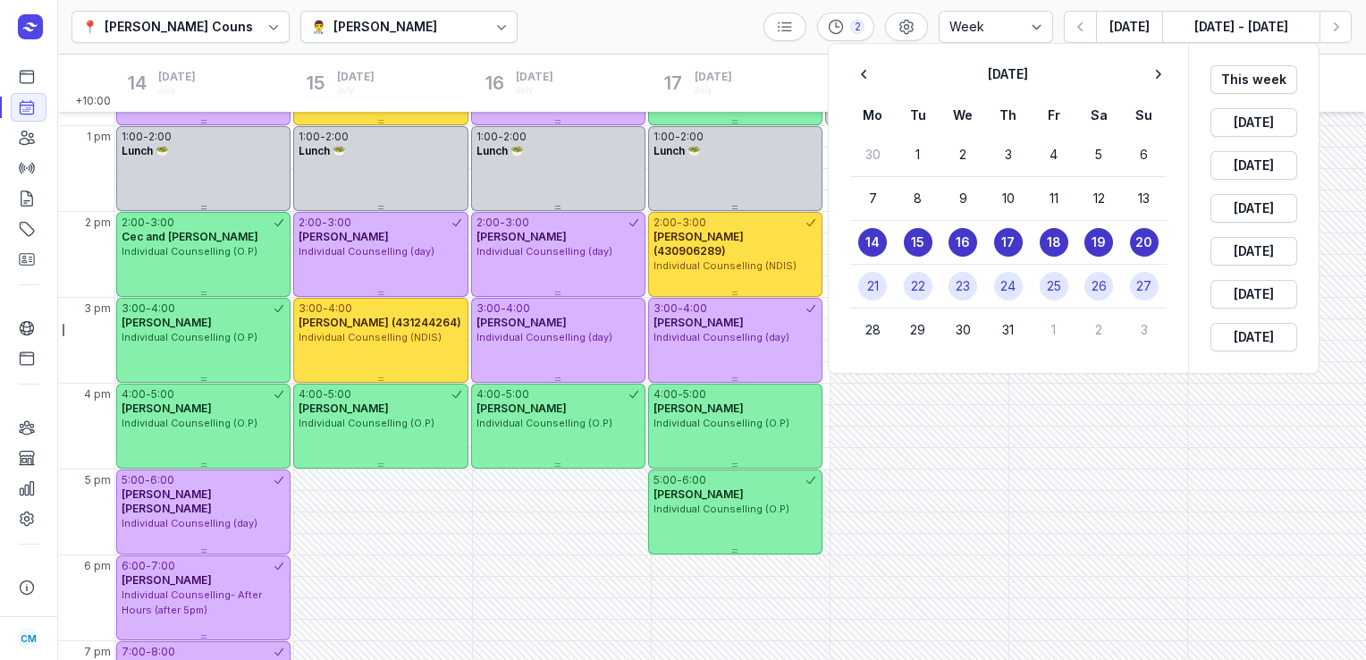
click at [923, 278] on time "22" at bounding box center [918, 286] width 14 height 18
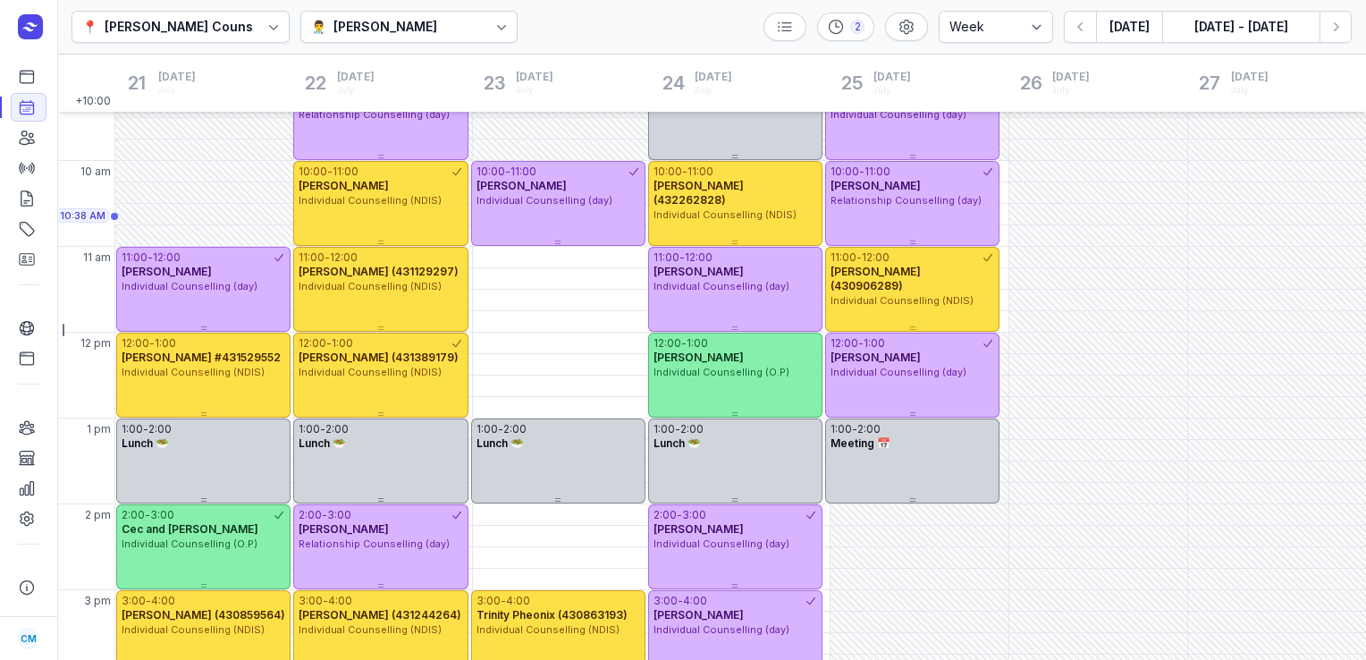
scroll to position [59, 0]
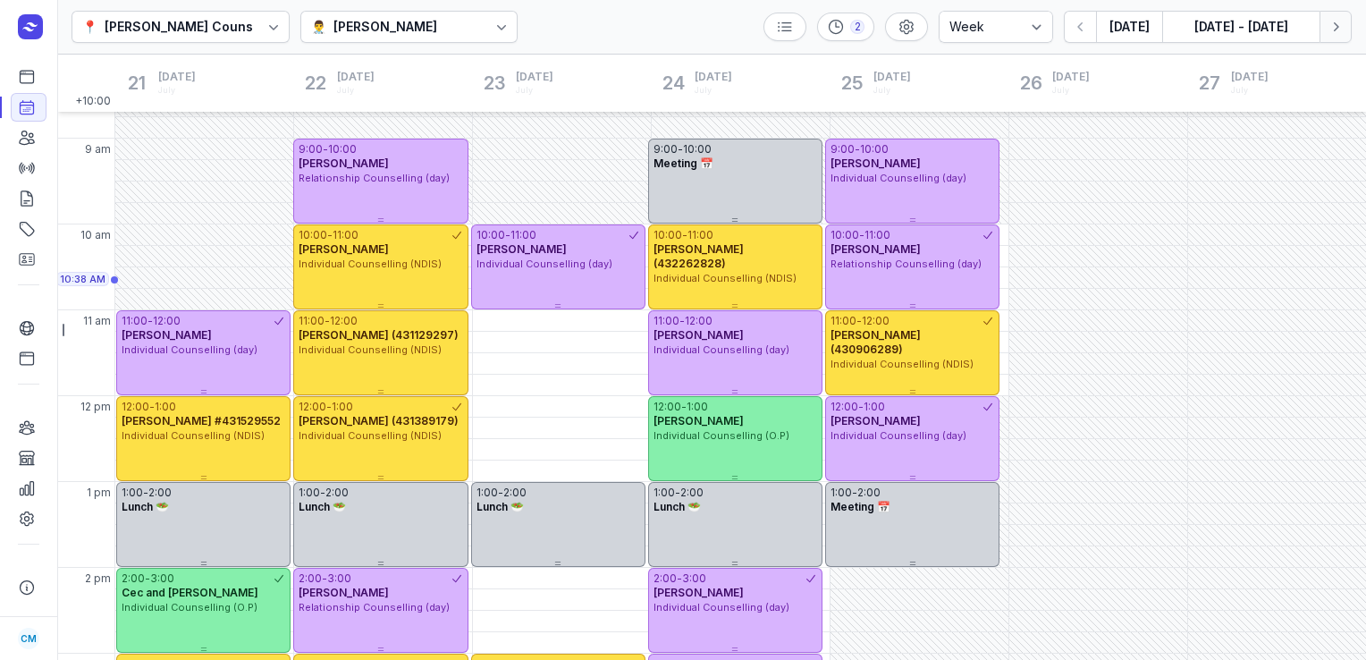
click at [1339, 31] on icon "button" at bounding box center [1336, 27] width 18 height 18
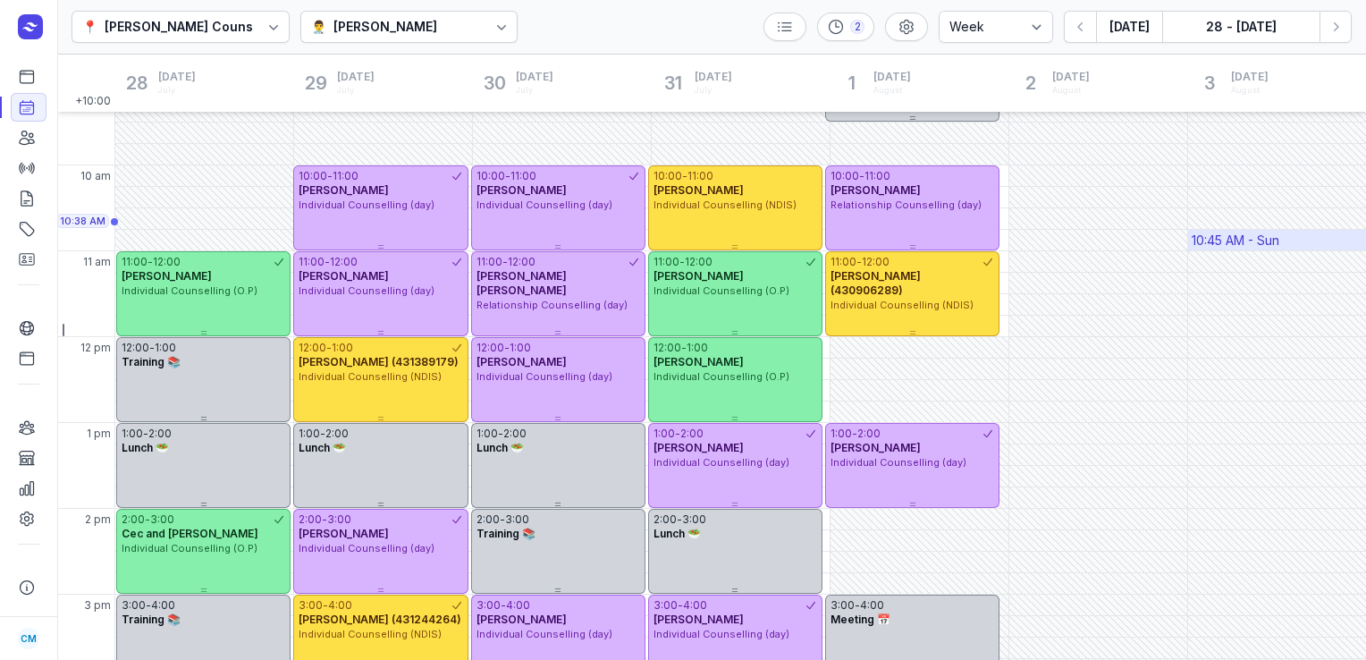
scroll to position [117, 0]
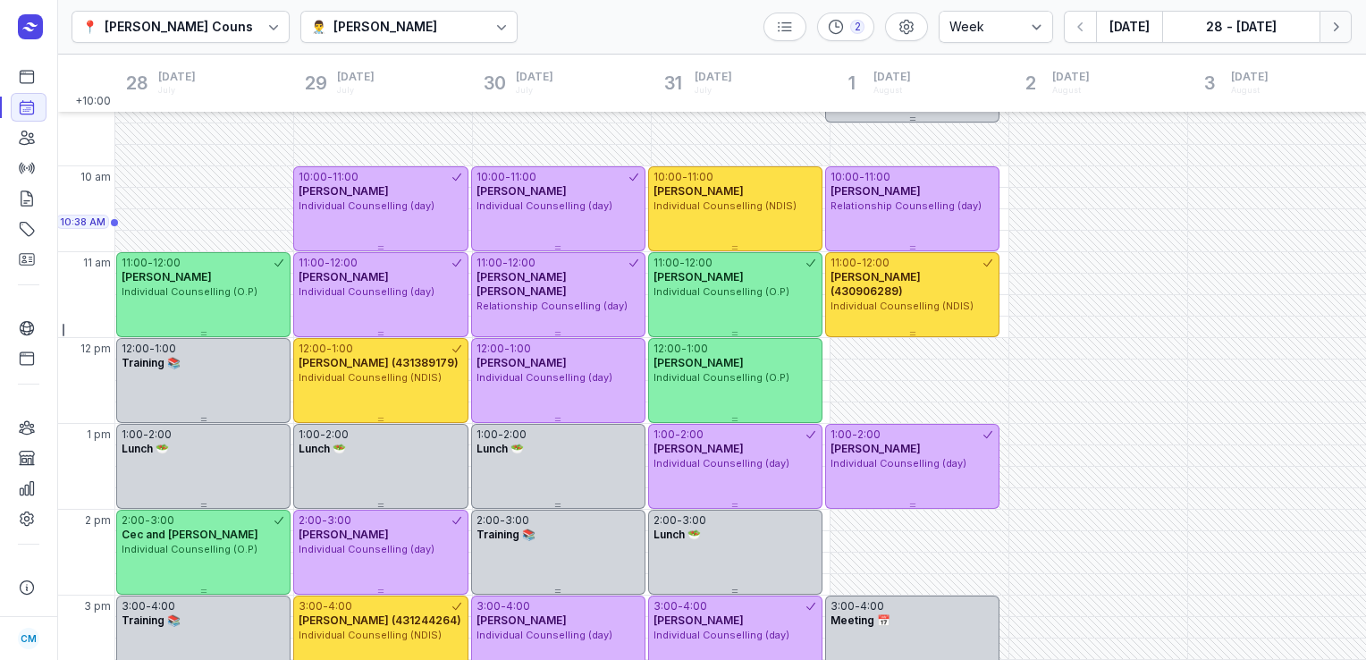
click at [1342, 34] on icon "button" at bounding box center [1336, 27] width 18 height 18
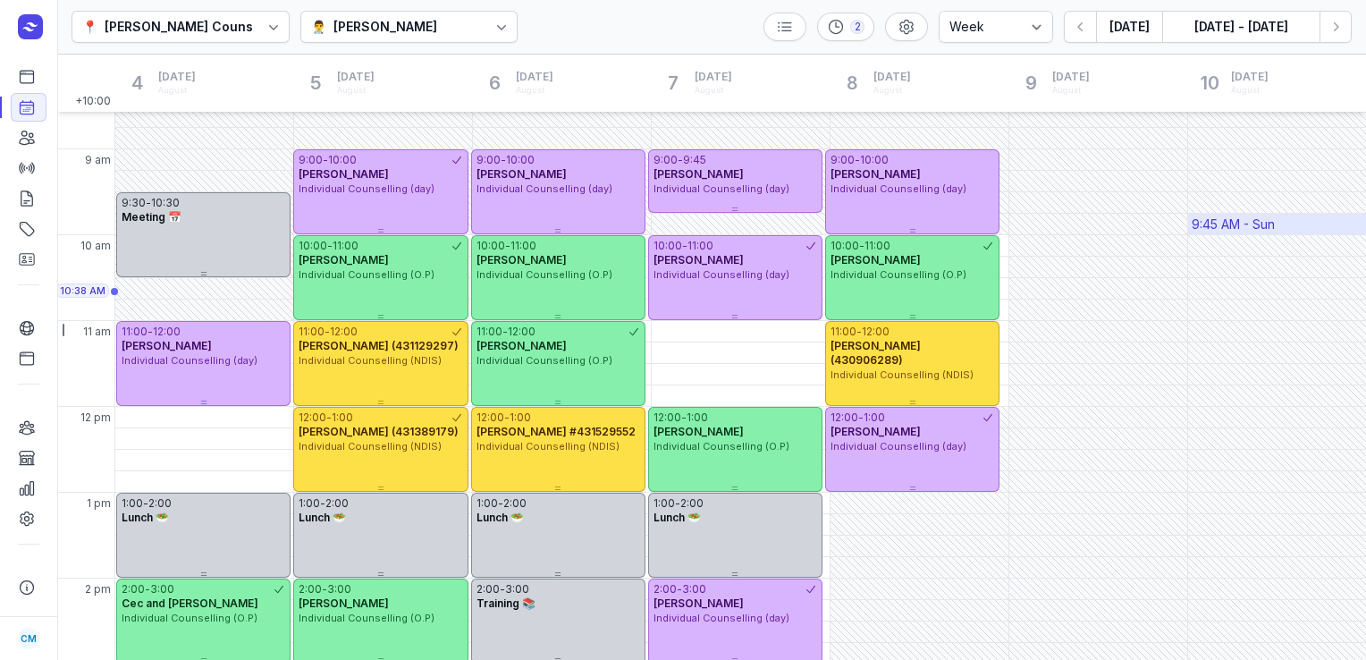
scroll to position [29, 0]
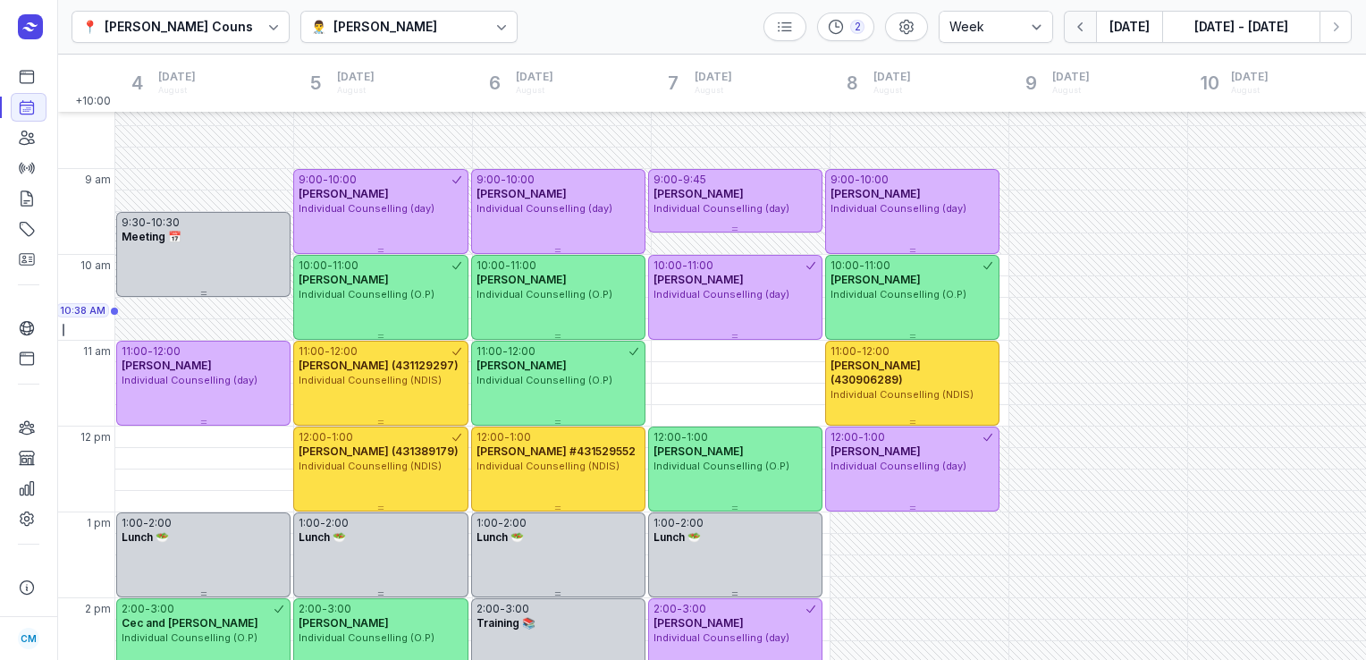
click at [1080, 30] on icon "button" at bounding box center [1081, 27] width 18 height 18
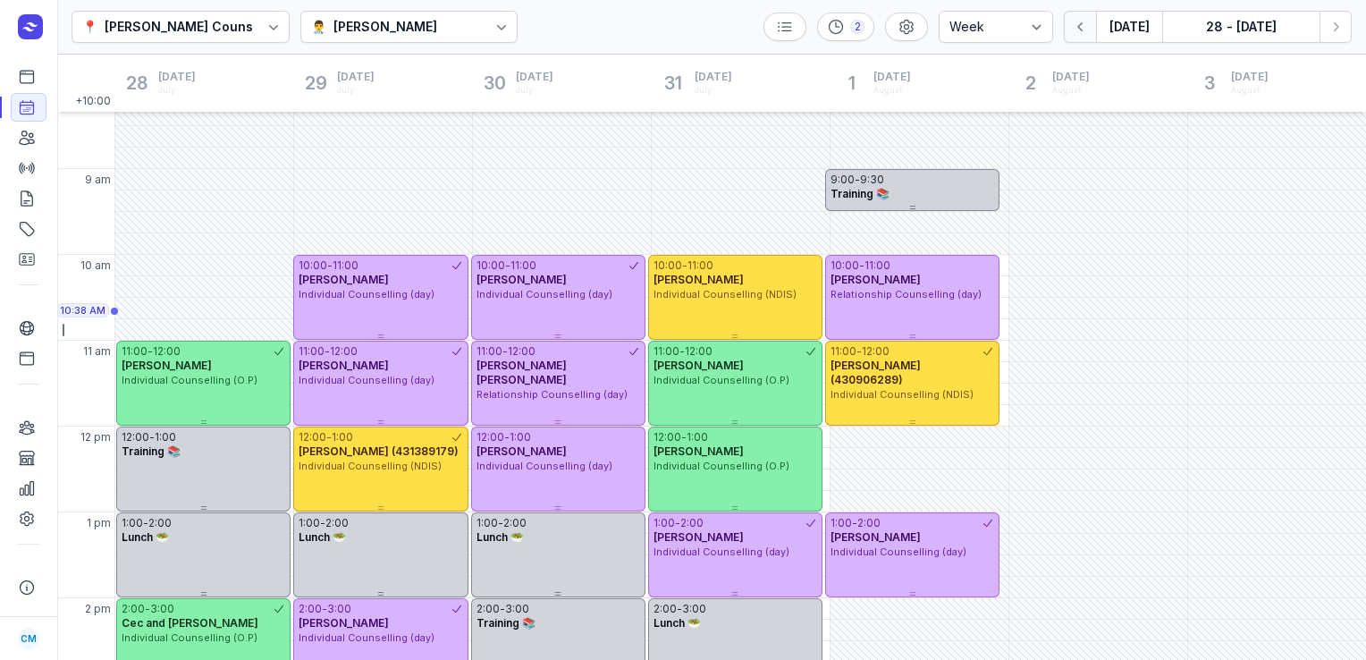
click at [1080, 30] on icon "button" at bounding box center [1081, 27] width 18 height 18
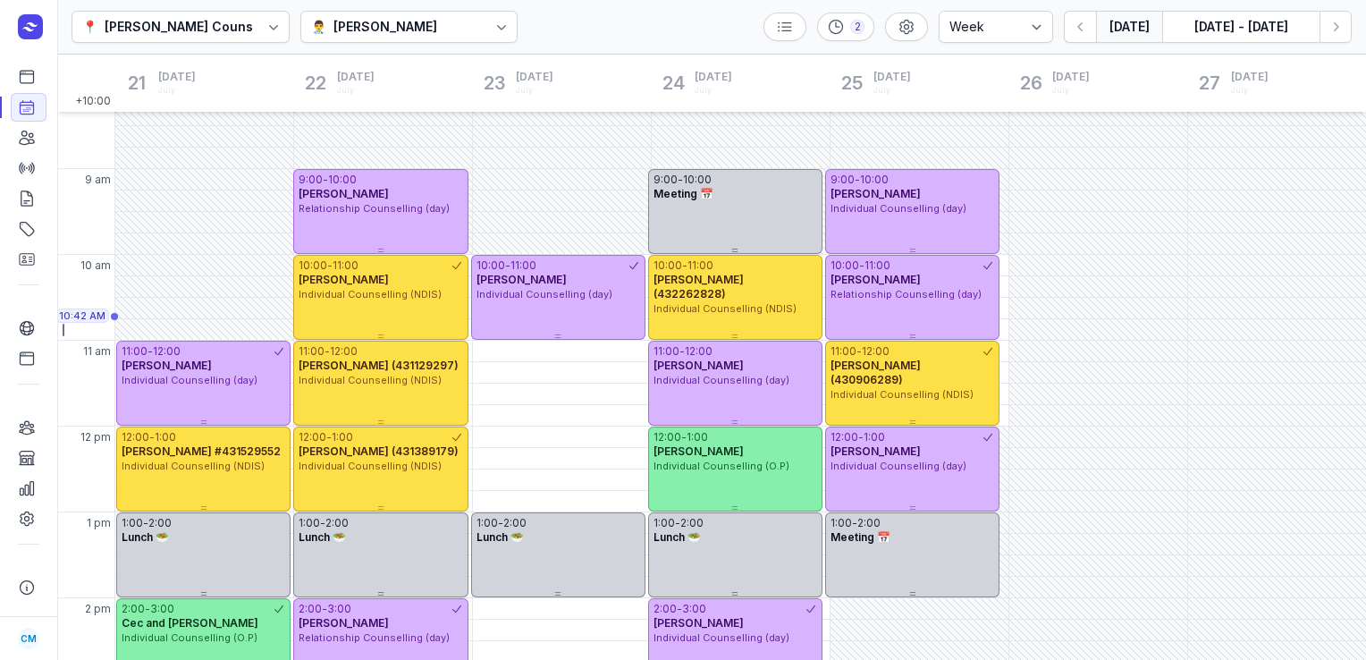
click at [1141, 25] on button "[DATE]" at bounding box center [1129, 27] width 66 height 32
